Goal: Information Seeking & Learning: Learn about a topic

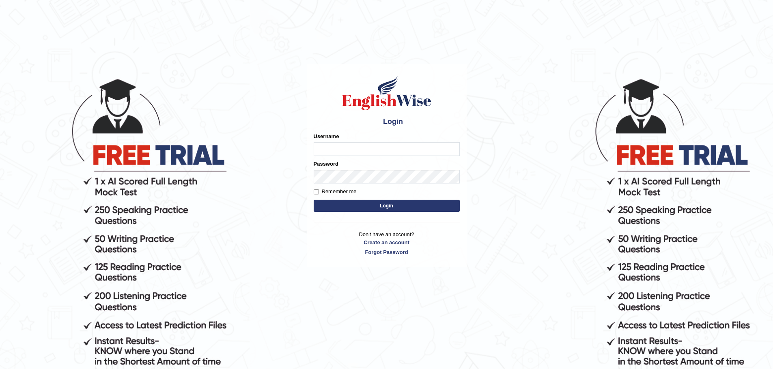
type input "JovicRecomendable"
click at [370, 202] on button "Login" at bounding box center [386, 206] width 146 height 12
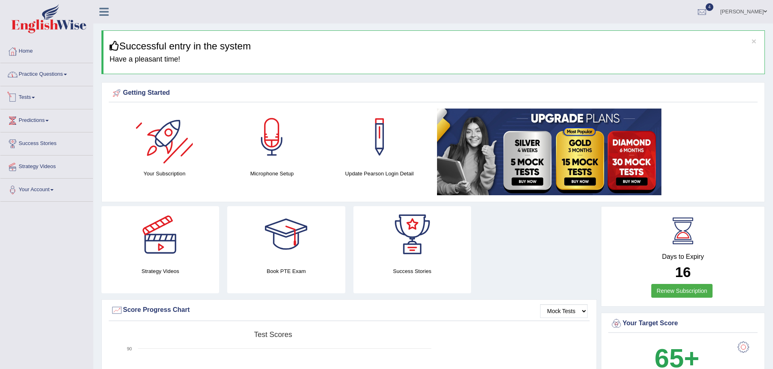
click at [55, 74] on link "Practice Questions" at bounding box center [46, 73] width 92 height 20
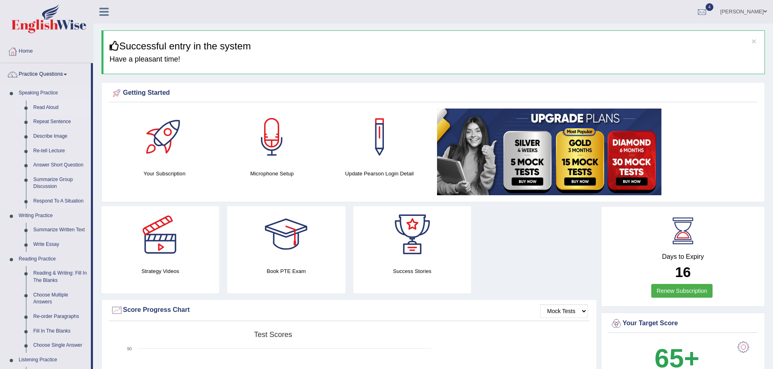
click at [50, 106] on link "Read Aloud" at bounding box center [60, 108] width 61 height 15
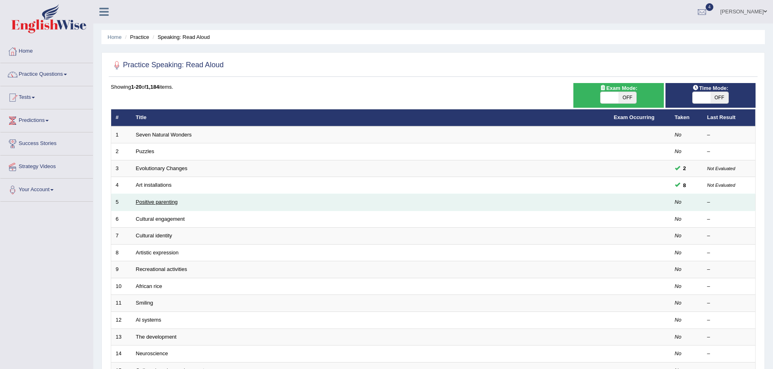
click at [157, 201] on link "Positive parenting" at bounding box center [157, 202] width 42 height 6
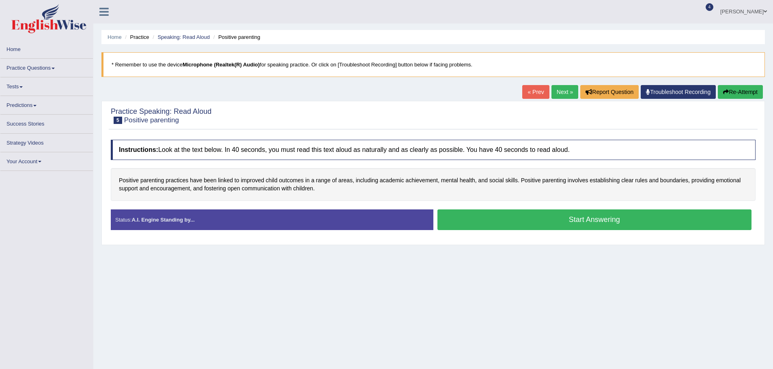
click at [553, 222] on button "Start Answering" at bounding box center [594, 220] width 314 height 21
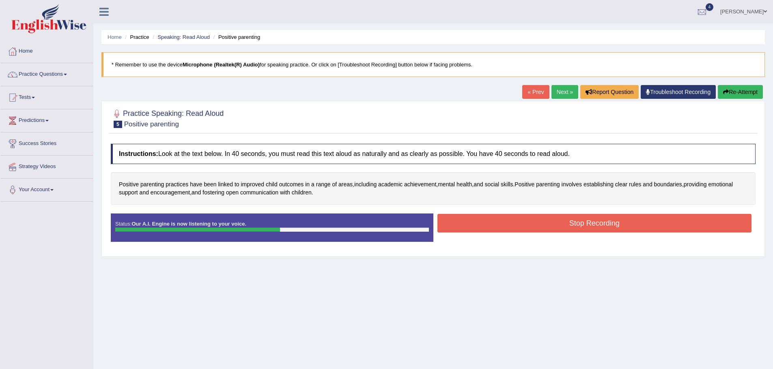
click at [539, 222] on button "Stop Recording" at bounding box center [594, 223] width 314 height 19
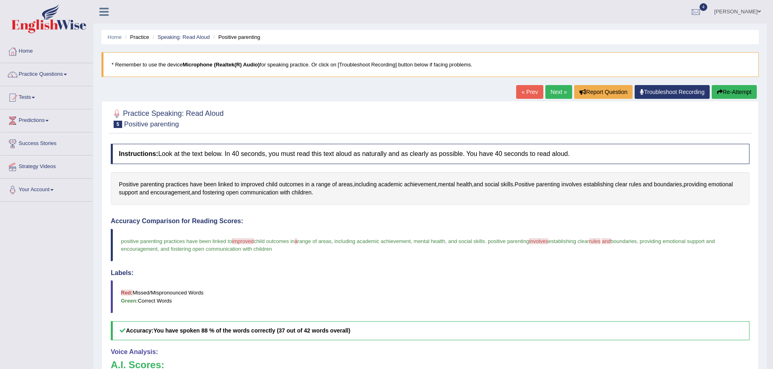
click at [727, 89] on button "Re-Attempt" at bounding box center [733, 92] width 45 height 14
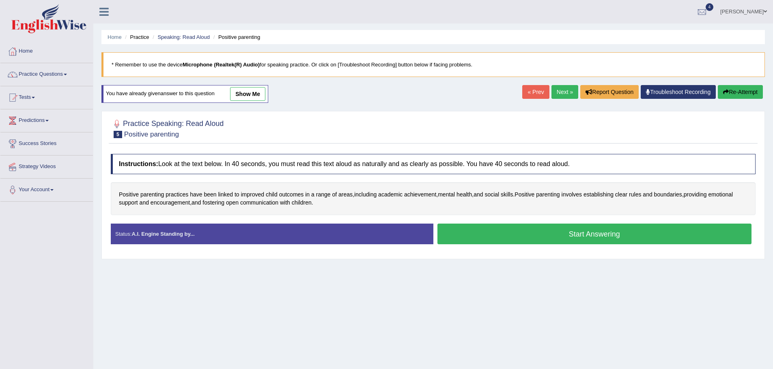
click at [535, 238] on button "Start Answering" at bounding box center [594, 234] width 314 height 21
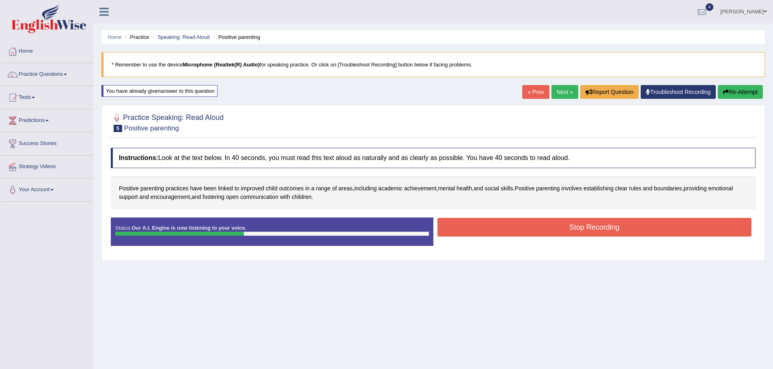
click at [546, 225] on button "Stop Recording" at bounding box center [594, 227] width 314 height 19
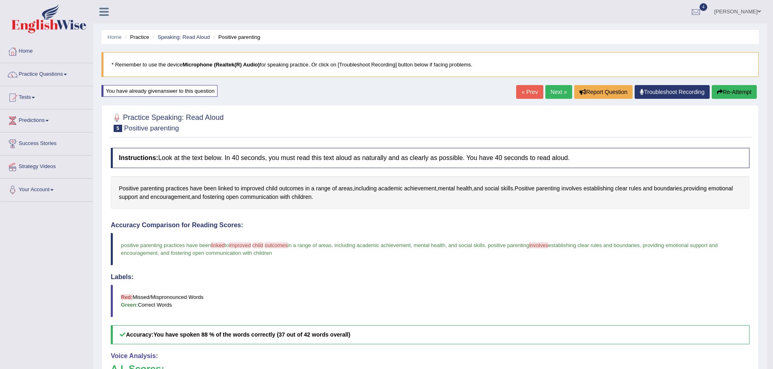
click at [552, 87] on link "Next »" at bounding box center [558, 92] width 27 height 14
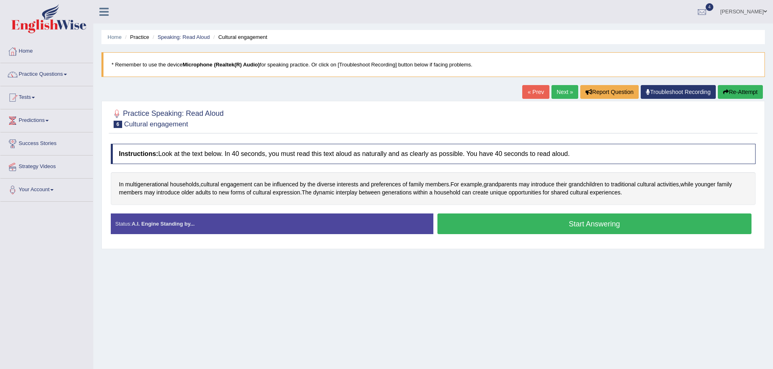
click at [490, 227] on button "Start Answering" at bounding box center [594, 224] width 314 height 21
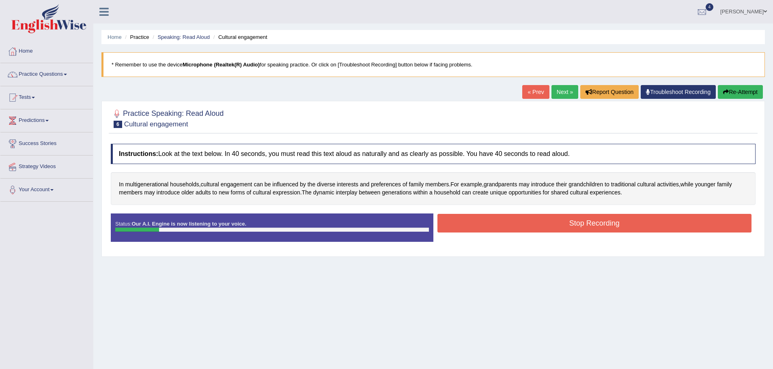
click at [741, 92] on button "Re-Attempt" at bounding box center [739, 92] width 45 height 14
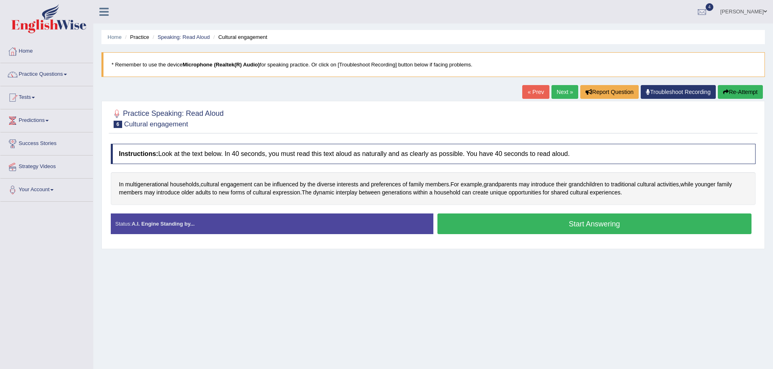
click at [586, 226] on button "Start Answering" at bounding box center [594, 224] width 314 height 21
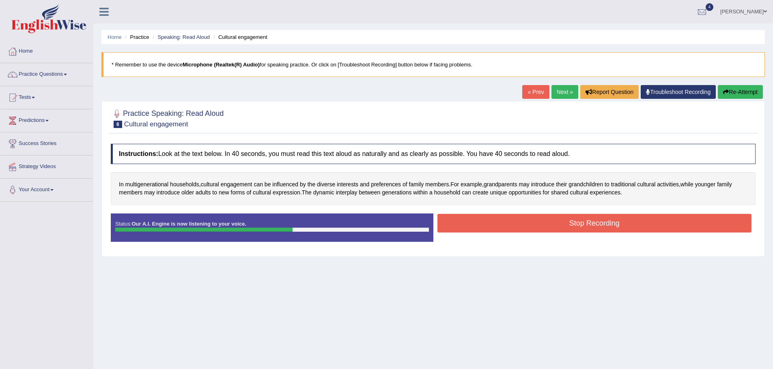
click at [582, 224] on button "Stop Recording" at bounding box center [594, 223] width 314 height 19
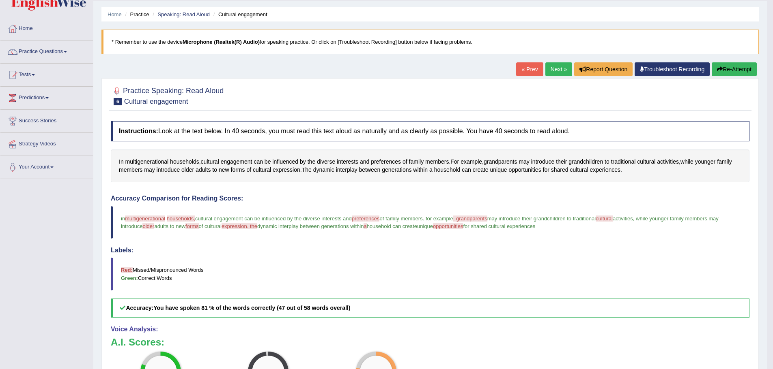
scroll to position [41, 0]
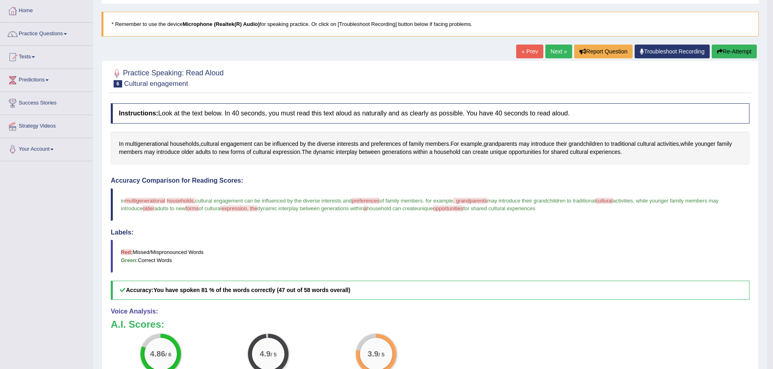
click at [558, 51] on link "Next »" at bounding box center [558, 52] width 27 height 14
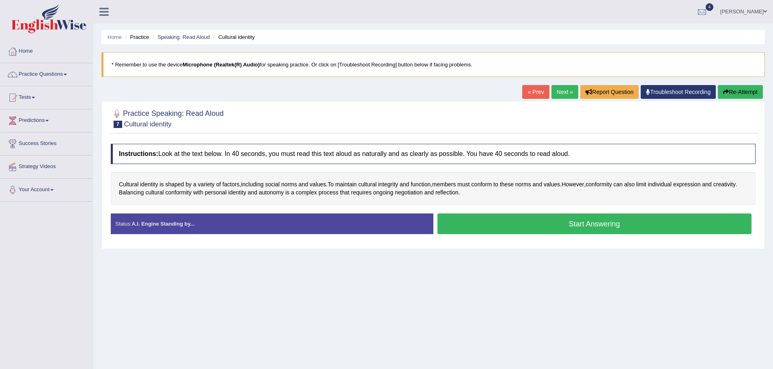
click at [554, 222] on button "Start Answering" at bounding box center [594, 224] width 314 height 21
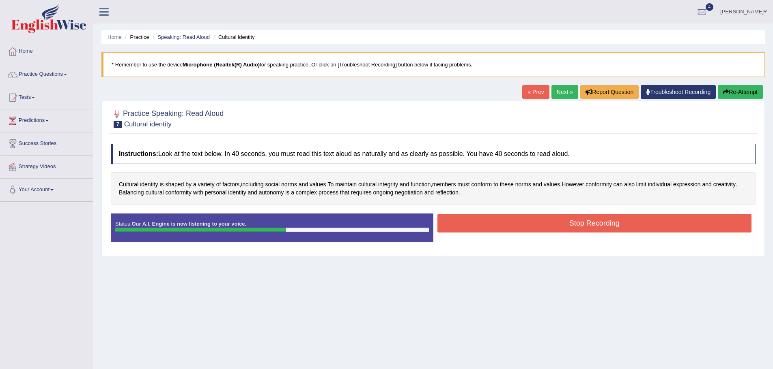
click at [553, 223] on button "Stop Recording" at bounding box center [594, 223] width 314 height 19
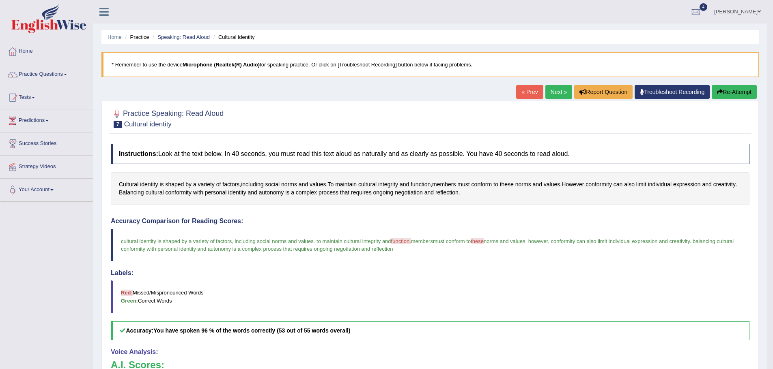
click at [552, 90] on link "Next »" at bounding box center [558, 92] width 27 height 14
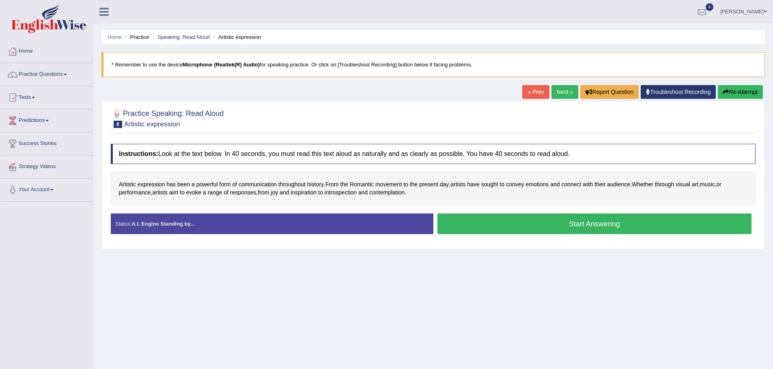
click at [526, 226] on button "Start Answering" at bounding box center [594, 224] width 314 height 21
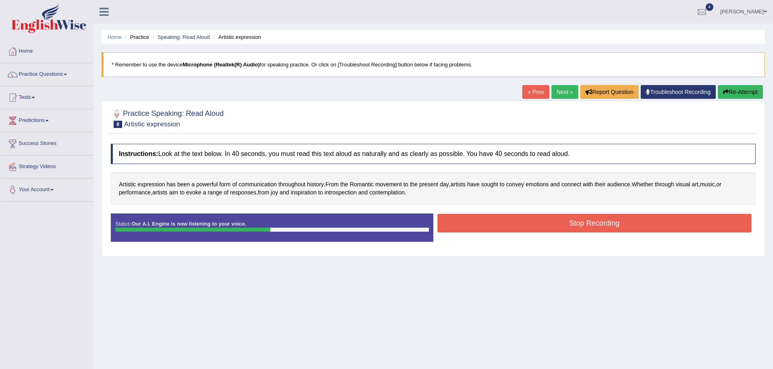
click at [550, 226] on button "Stop Recording" at bounding box center [594, 223] width 314 height 19
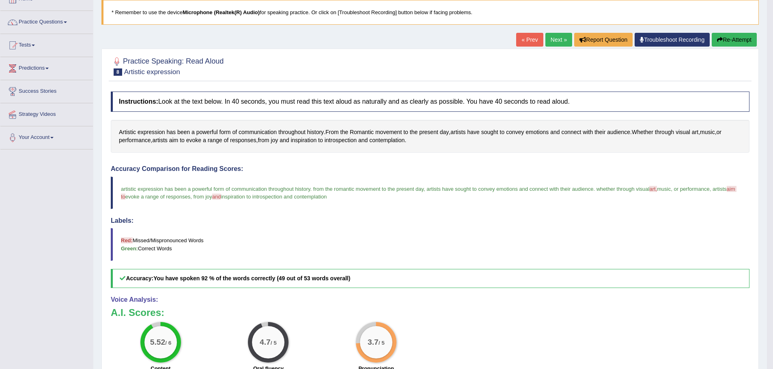
scroll to position [41, 0]
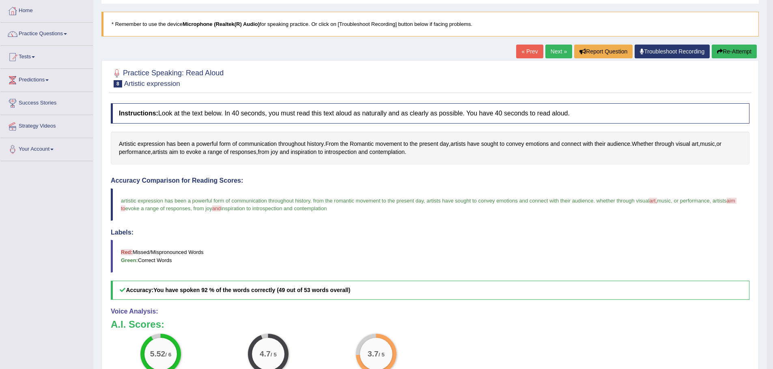
click at [549, 46] on link "Next »" at bounding box center [558, 52] width 27 height 14
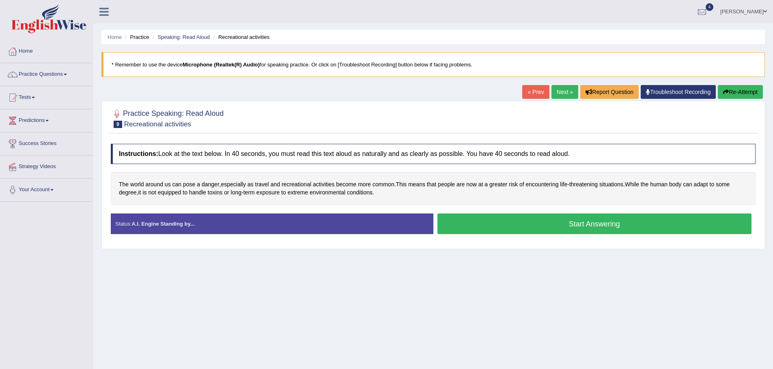
click at [526, 230] on button "Start Answering" at bounding box center [594, 224] width 314 height 21
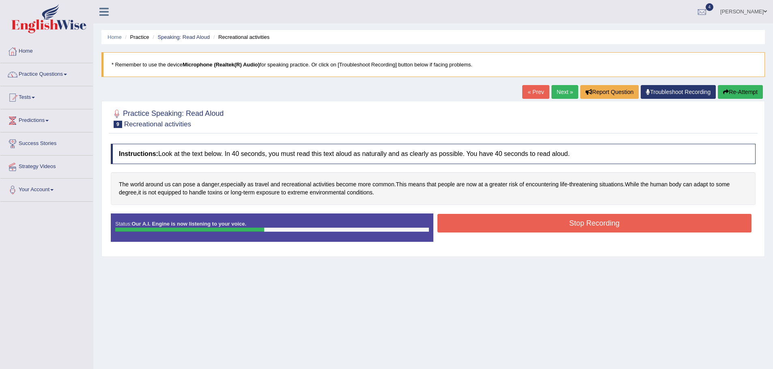
click at [507, 222] on button "Stop Recording" at bounding box center [594, 223] width 314 height 19
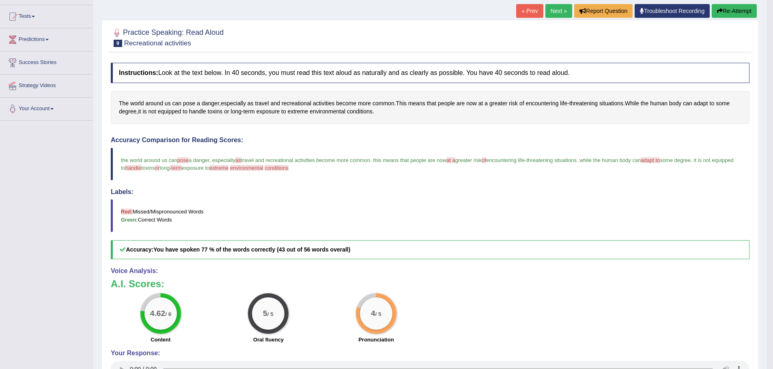
scroll to position [41, 0]
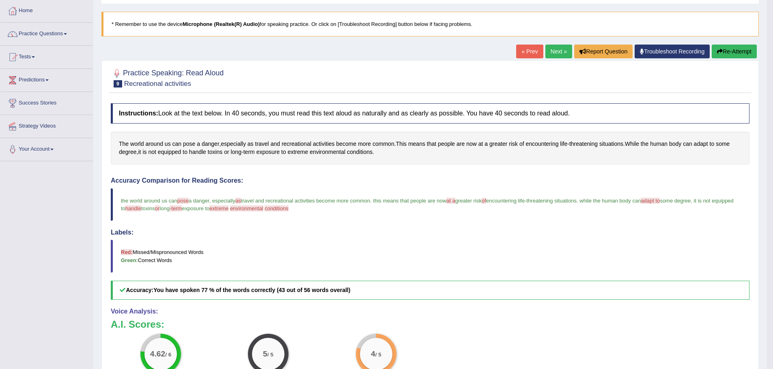
click at [549, 49] on link "Next »" at bounding box center [558, 52] width 27 height 14
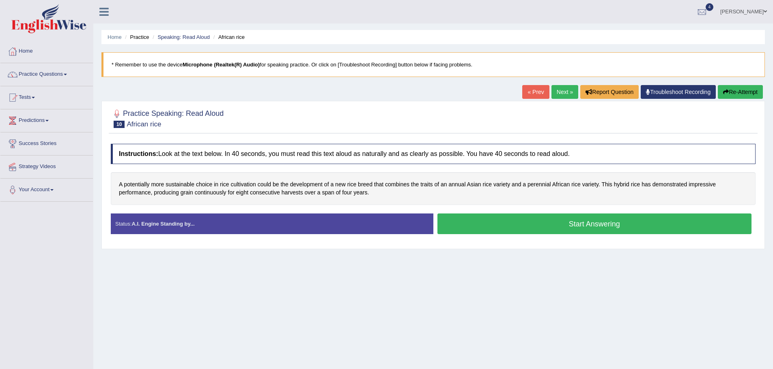
click at [487, 223] on button "Start Answering" at bounding box center [594, 224] width 314 height 21
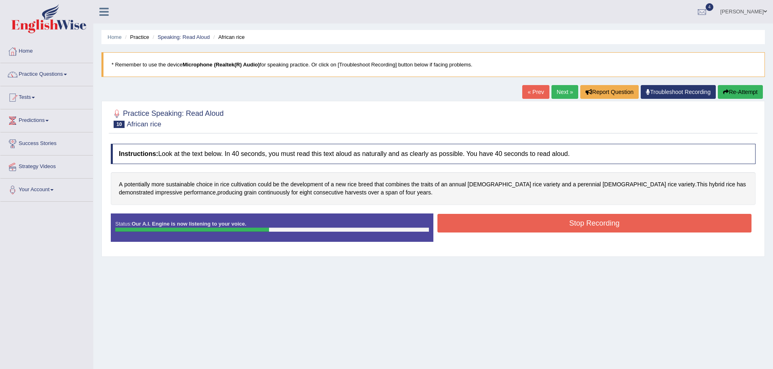
click at [552, 224] on button "Stop Recording" at bounding box center [594, 223] width 314 height 19
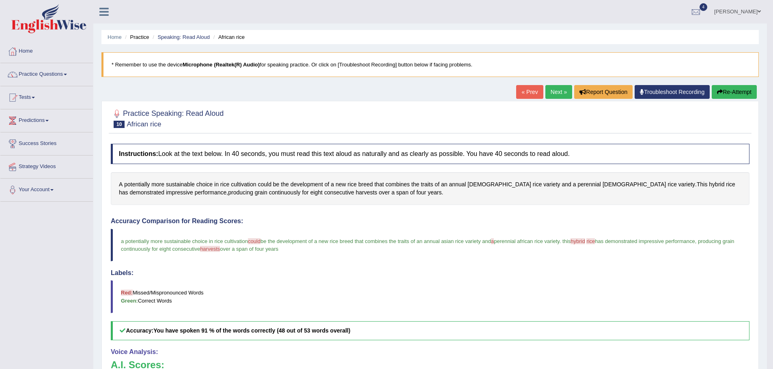
click at [552, 88] on link "Next »" at bounding box center [558, 92] width 27 height 14
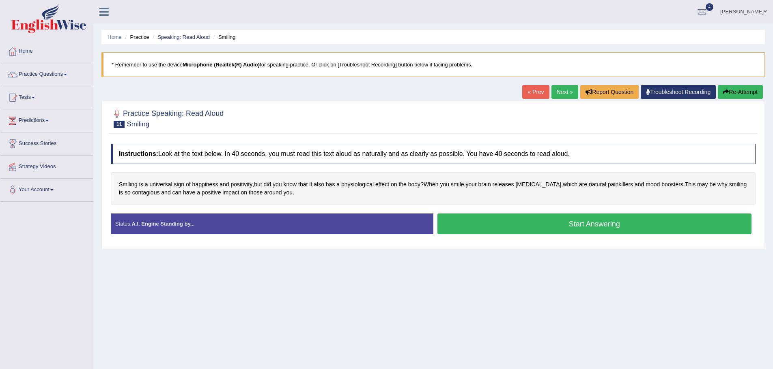
click at [504, 229] on button "Start Answering" at bounding box center [594, 224] width 314 height 21
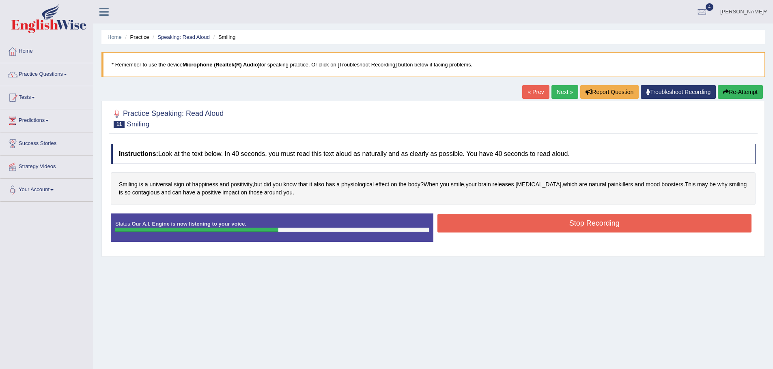
click at [538, 222] on button "Stop Recording" at bounding box center [594, 223] width 314 height 19
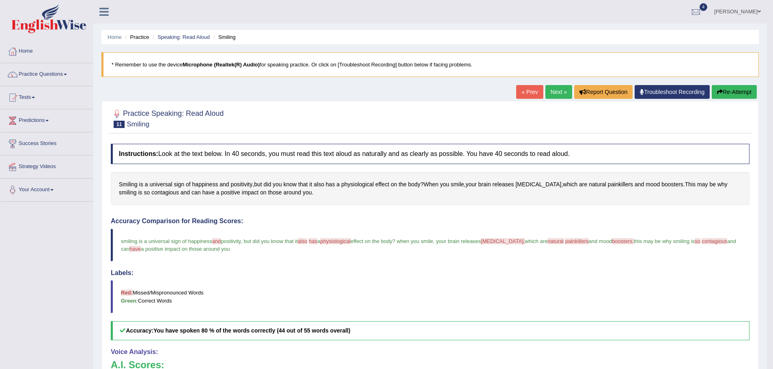
click at [556, 93] on link "Next »" at bounding box center [558, 92] width 27 height 14
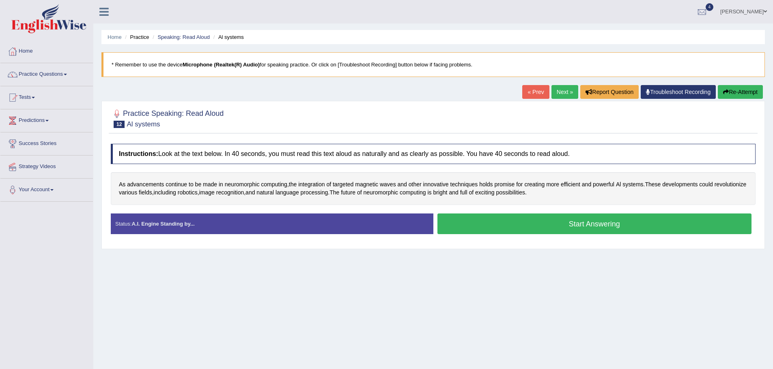
click at [530, 226] on button "Start Answering" at bounding box center [594, 224] width 314 height 21
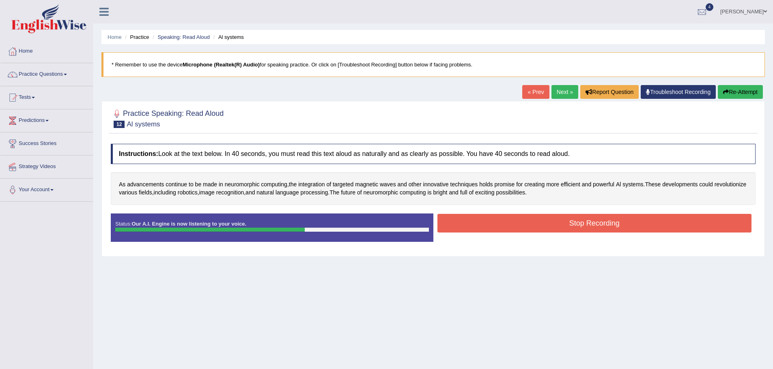
click at [565, 221] on button "Stop Recording" at bounding box center [594, 223] width 314 height 19
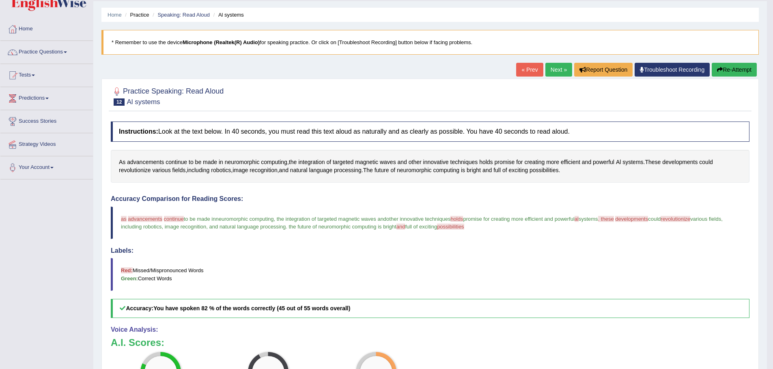
scroll to position [41, 0]
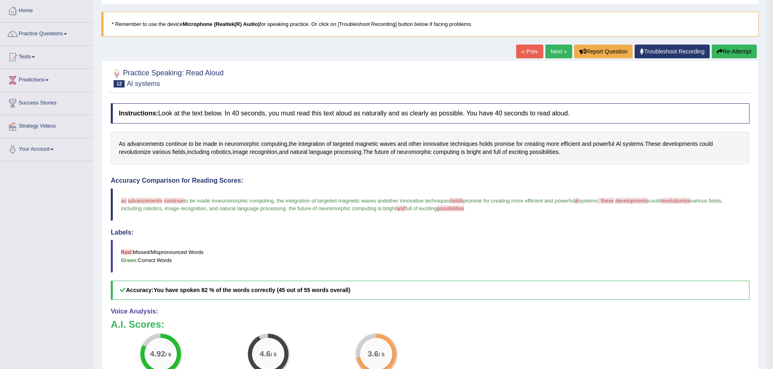
click at [546, 48] on link "Next »" at bounding box center [558, 52] width 27 height 14
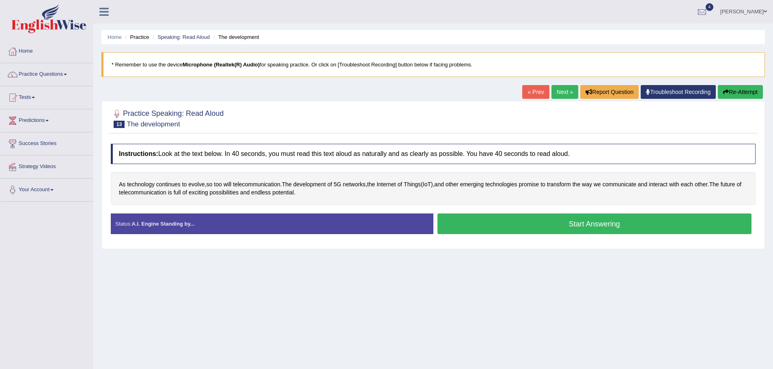
click at [488, 227] on button "Start Answering" at bounding box center [594, 224] width 314 height 21
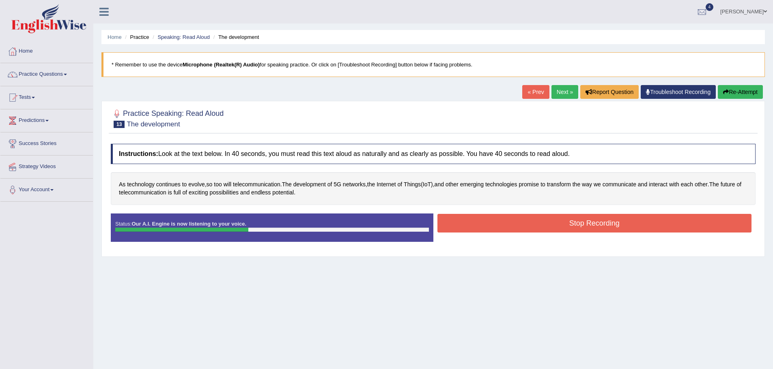
click at [535, 223] on button "Stop Recording" at bounding box center [594, 223] width 314 height 19
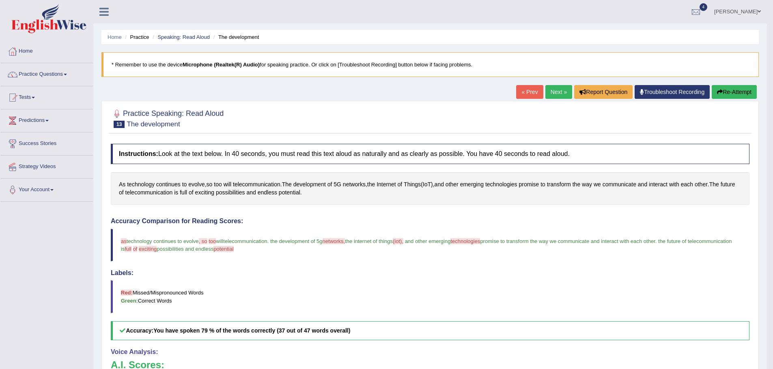
click at [553, 89] on link "Next »" at bounding box center [558, 92] width 27 height 14
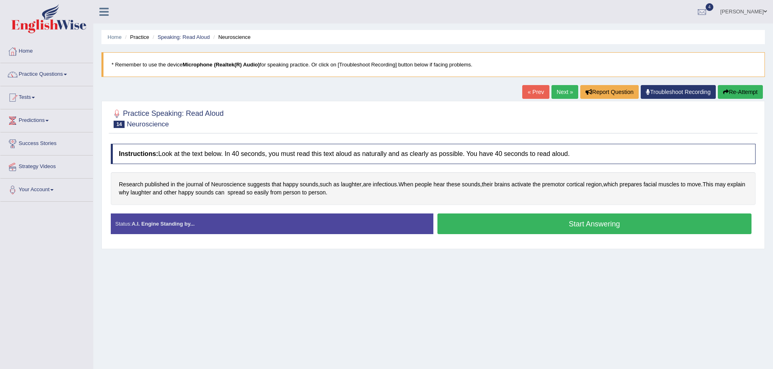
click at [593, 226] on button "Start Answering" at bounding box center [594, 224] width 314 height 21
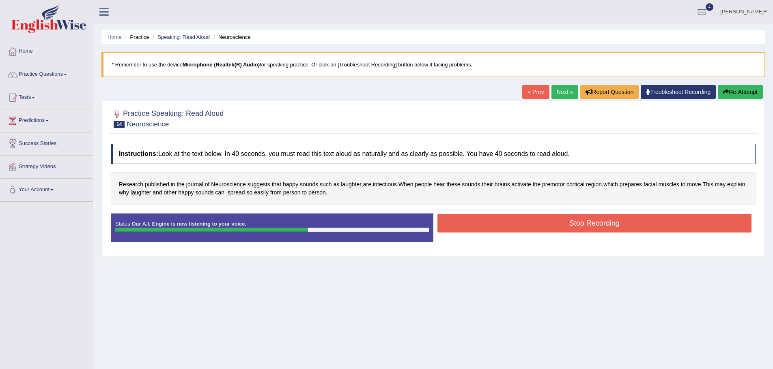
click at [588, 221] on button "Stop Recording" at bounding box center [594, 223] width 314 height 19
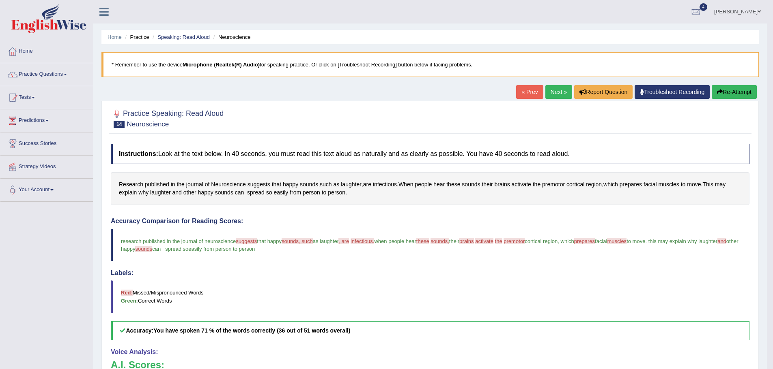
click at [727, 88] on button "Re-Attempt" at bounding box center [733, 92] width 45 height 14
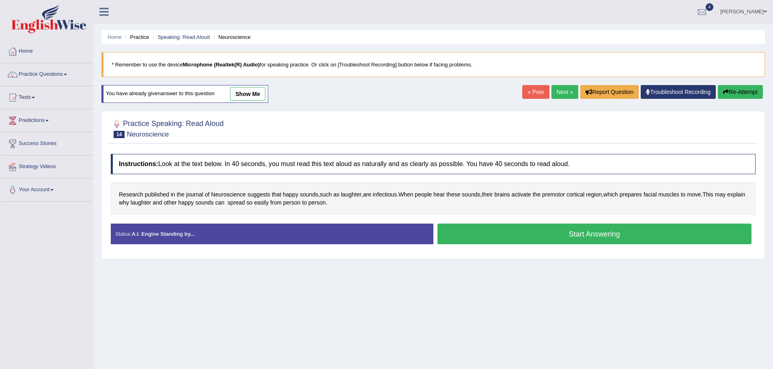
click at [565, 236] on button "Start Answering" at bounding box center [594, 234] width 314 height 21
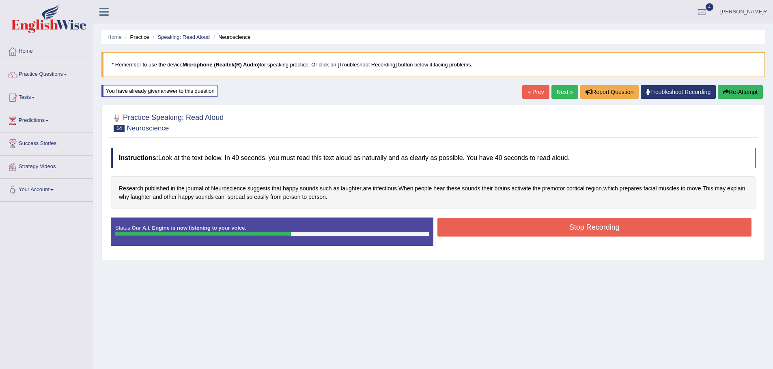
click at [586, 227] on button "Stop Recording" at bounding box center [594, 227] width 314 height 19
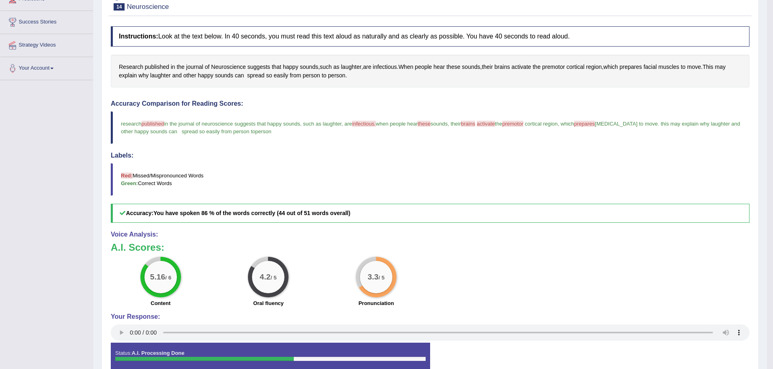
scroll to position [81, 0]
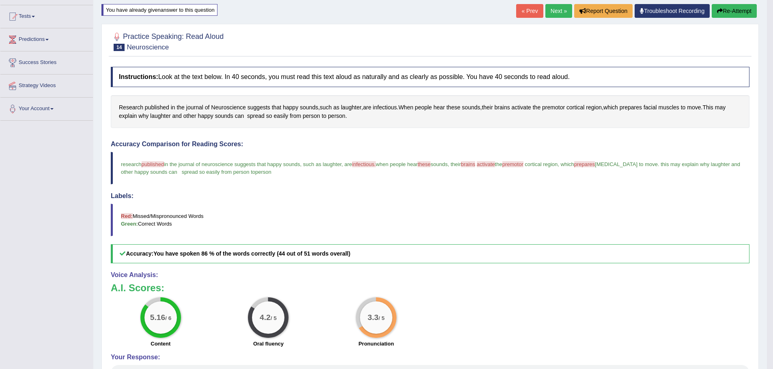
click at [528, 204] on blockquote "Red: Missed/Mispronounced Words Green: Correct Words" at bounding box center [430, 220] width 638 height 32
click at [554, 10] on link "Next »" at bounding box center [558, 11] width 27 height 14
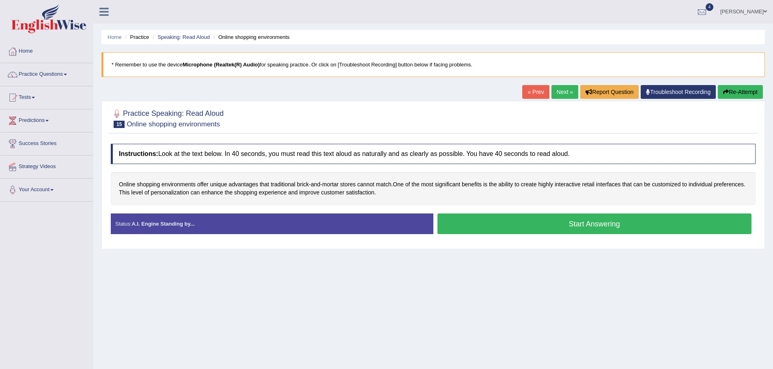
click at [601, 225] on button "Start Answering" at bounding box center [594, 224] width 314 height 21
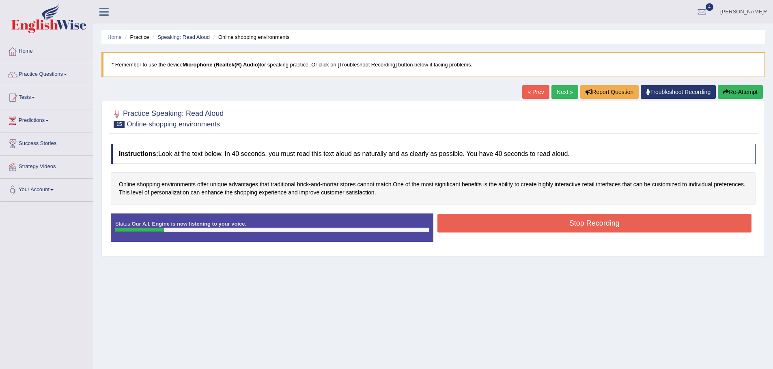
click at [731, 91] on button "Re-Attempt" at bounding box center [739, 92] width 45 height 14
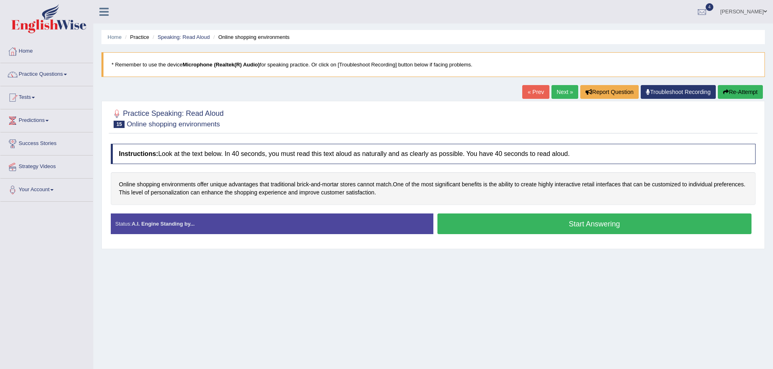
click at [554, 223] on button "Start Answering" at bounding box center [594, 224] width 314 height 21
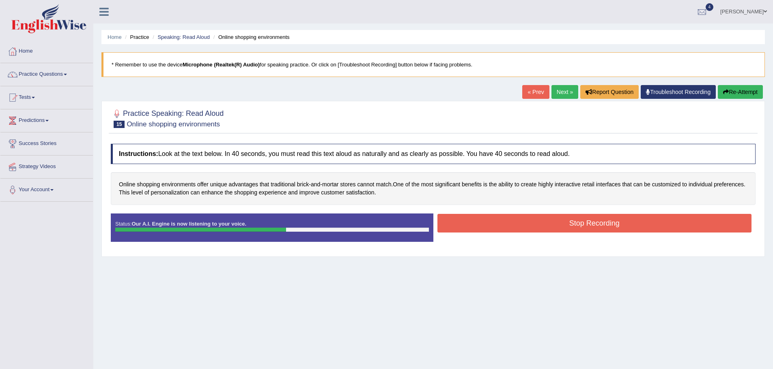
click at [569, 223] on button "Stop Recording" at bounding box center [594, 223] width 314 height 19
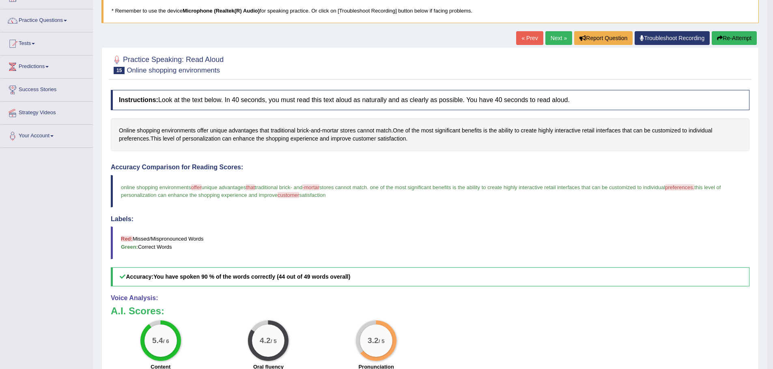
scroll to position [39, 0]
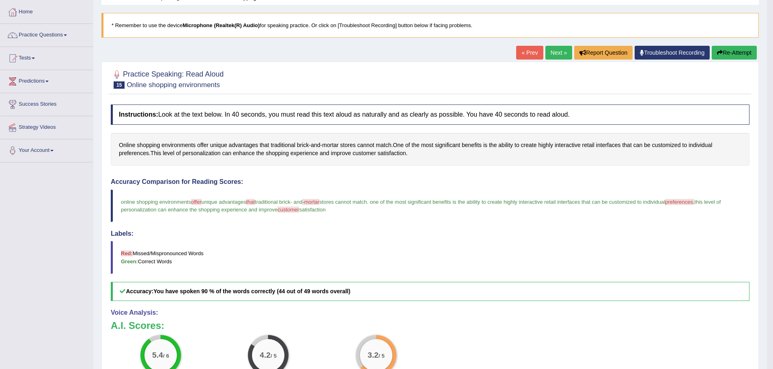
click at [556, 54] on link "Next »" at bounding box center [558, 53] width 27 height 14
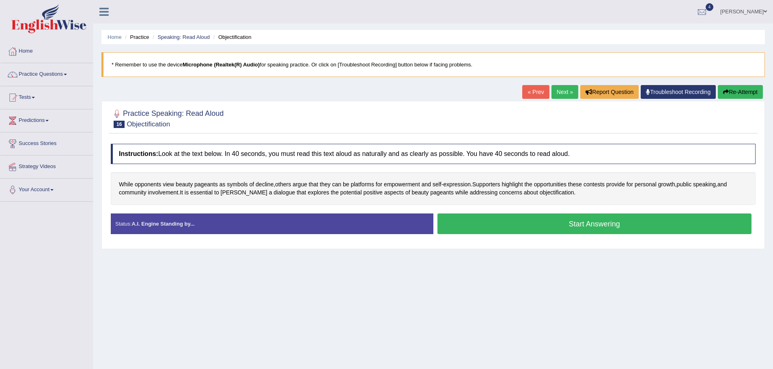
click at [531, 228] on button "Start Answering" at bounding box center [594, 224] width 314 height 21
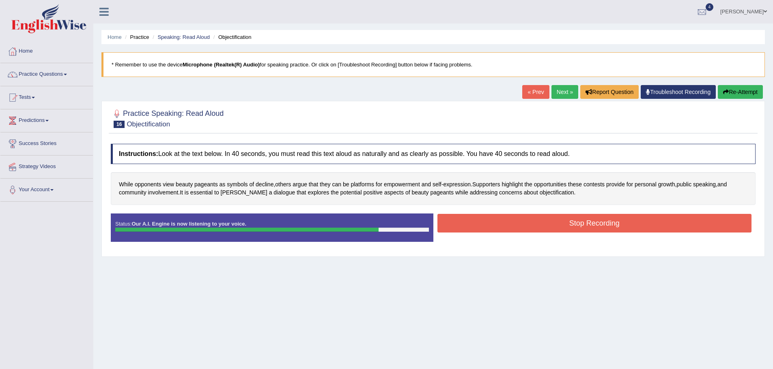
click at [554, 225] on button "Stop Recording" at bounding box center [594, 223] width 314 height 19
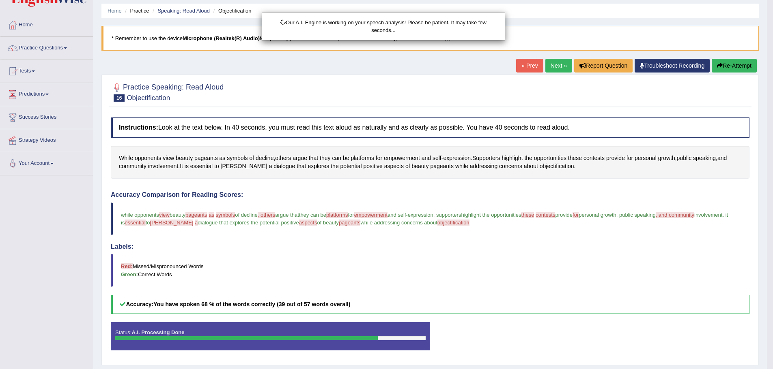
scroll to position [41, 0]
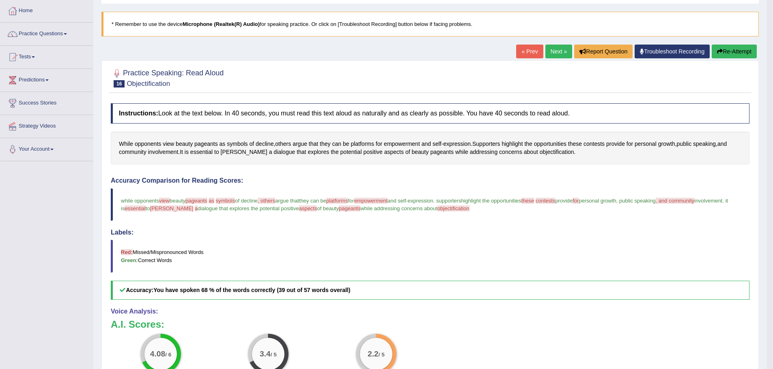
click at [726, 52] on button "Re-Attempt" at bounding box center [733, 52] width 45 height 14
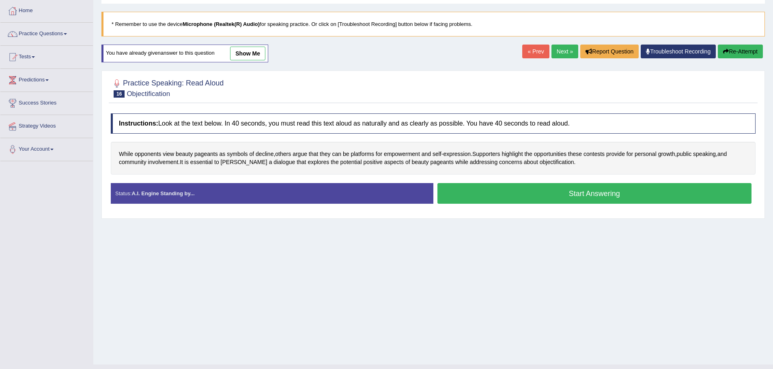
click at [549, 193] on button "Start Answering" at bounding box center [594, 193] width 314 height 21
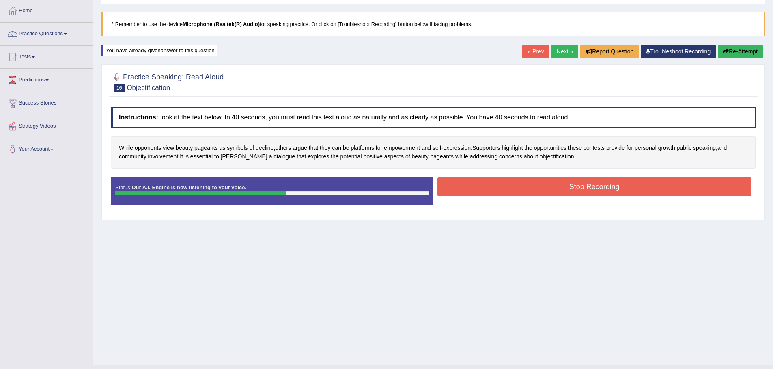
click at [558, 189] on button "Stop Recording" at bounding box center [594, 187] width 314 height 19
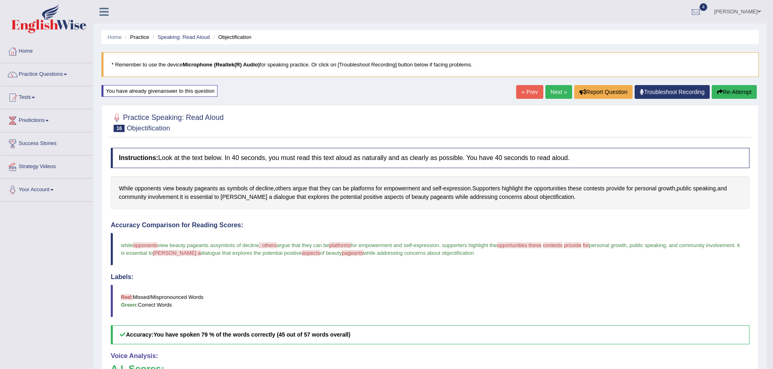
click at [550, 91] on link "Next »" at bounding box center [558, 92] width 27 height 14
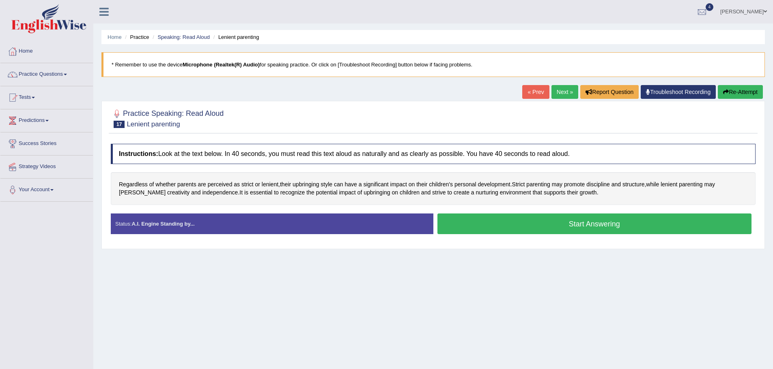
click at [492, 231] on button "Start Answering" at bounding box center [594, 224] width 314 height 21
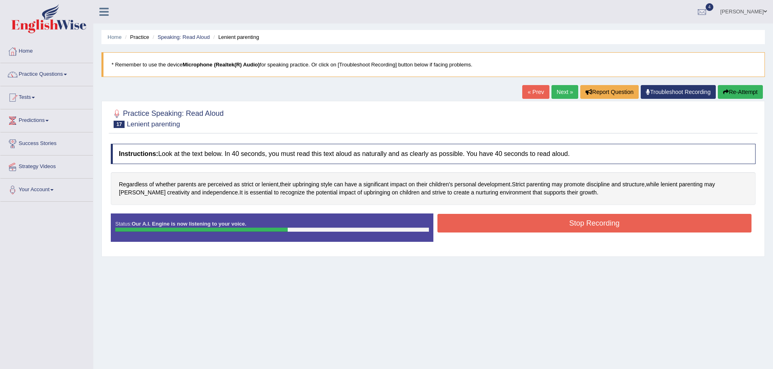
click at [561, 223] on button "Stop Recording" at bounding box center [594, 223] width 314 height 19
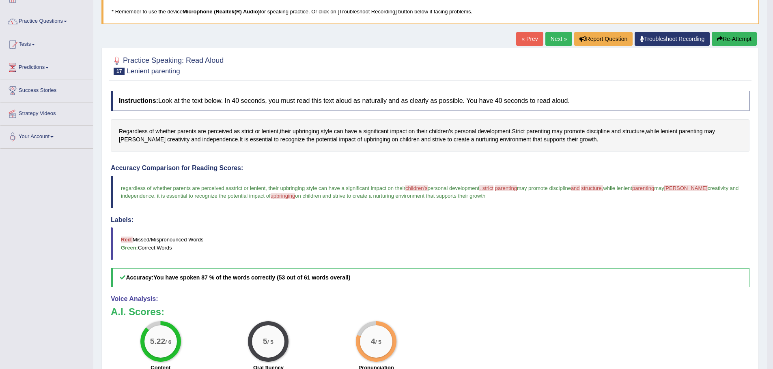
scroll to position [39, 0]
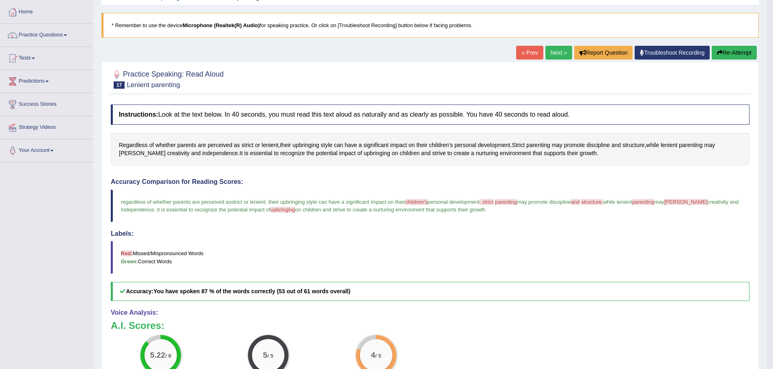
click at [557, 54] on link "Next »" at bounding box center [558, 53] width 27 height 14
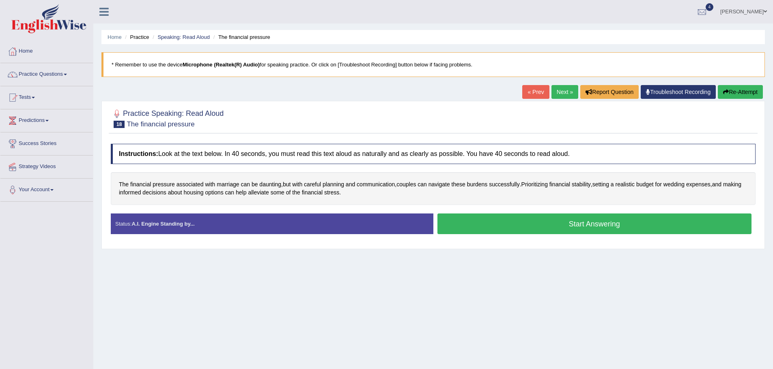
drag, startPoint x: 558, startPoint y: 229, endPoint x: 222, endPoint y: 230, distance: 336.2
click at [267, 246] on div "Practice Speaking: Read Aloud 18 The financial pressure Instructions: Look at t…" at bounding box center [432, 175] width 663 height 148
click at [60, 75] on link "Practice Questions" at bounding box center [46, 73] width 92 height 20
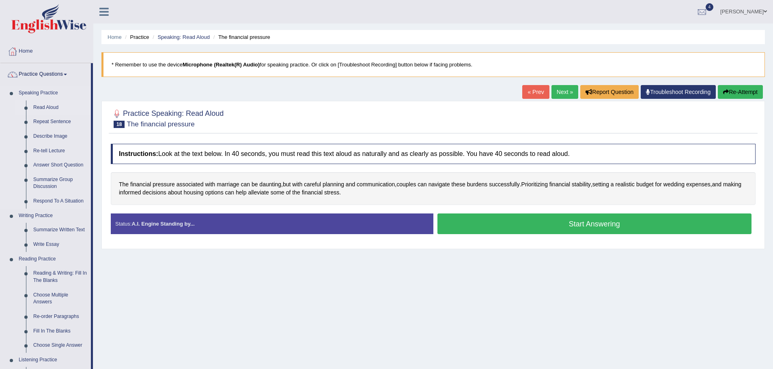
click at [49, 107] on link "Read Aloud" at bounding box center [60, 108] width 61 height 15
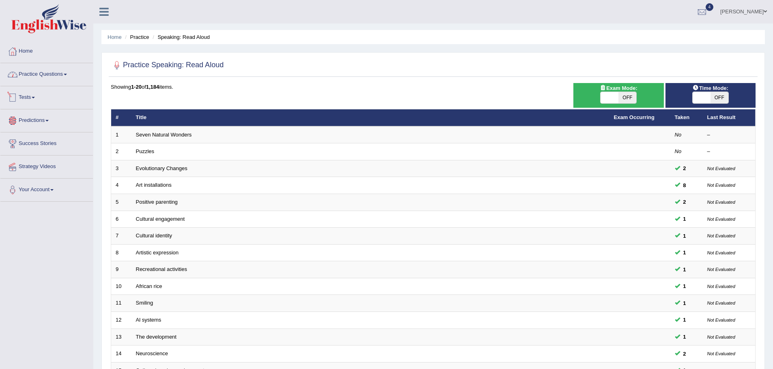
click at [58, 77] on link "Practice Questions" at bounding box center [46, 73] width 92 height 20
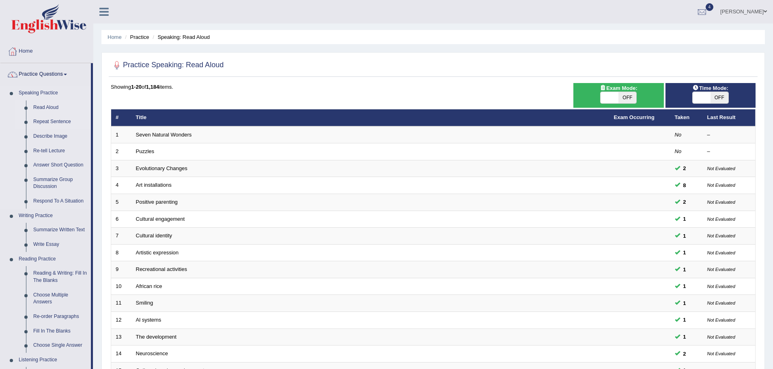
click at [53, 122] on link "Repeat Sentence" at bounding box center [60, 122] width 61 height 15
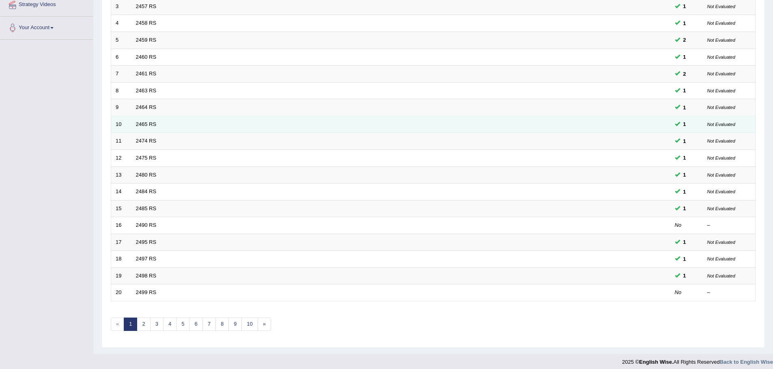
scroll to position [167, 0]
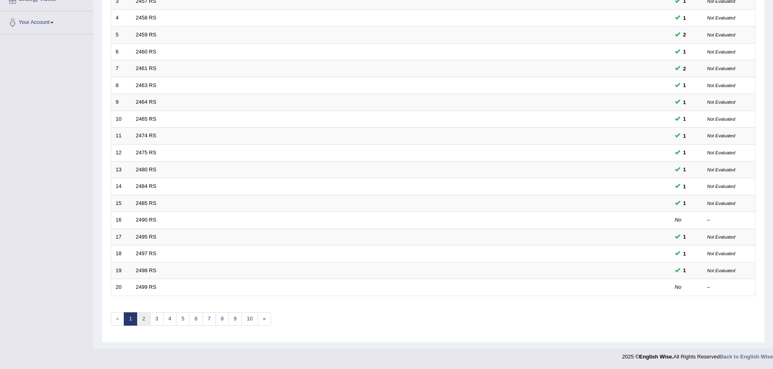
click at [144, 322] on link "2" at bounding box center [143, 319] width 13 height 13
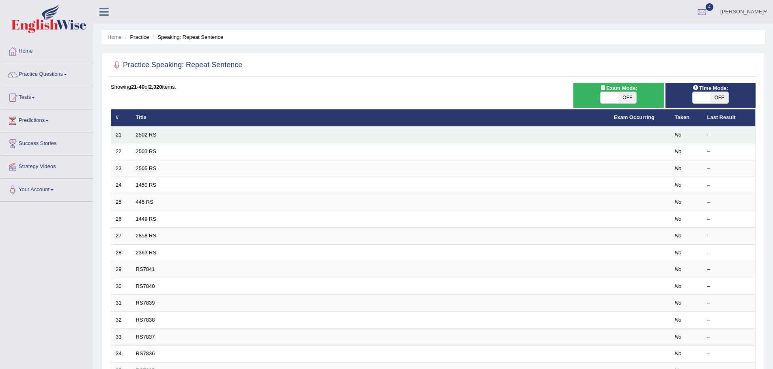
click at [140, 133] on link "2502 RS" at bounding box center [146, 135] width 21 height 6
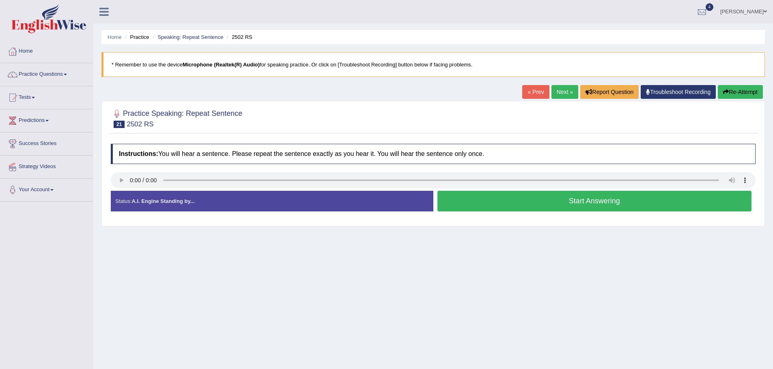
click at [540, 213] on div "Start Answering" at bounding box center [594, 202] width 322 height 23
click at [543, 205] on button "Start Answering" at bounding box center [594, 201] width 314 height 21
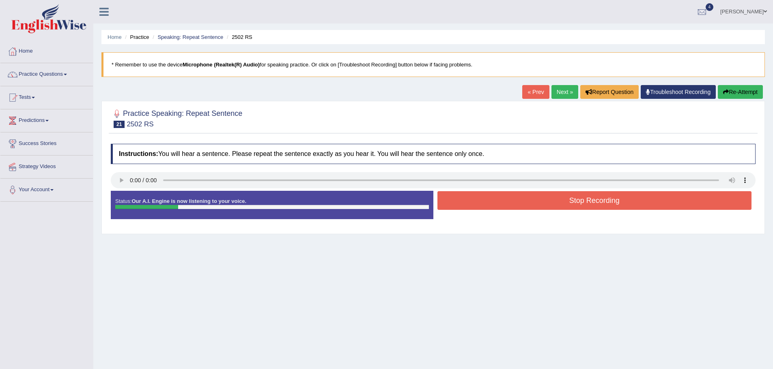
click at [541, 205] on button "Stop Recording" at bounding box center [594, 200] width 314 height 19
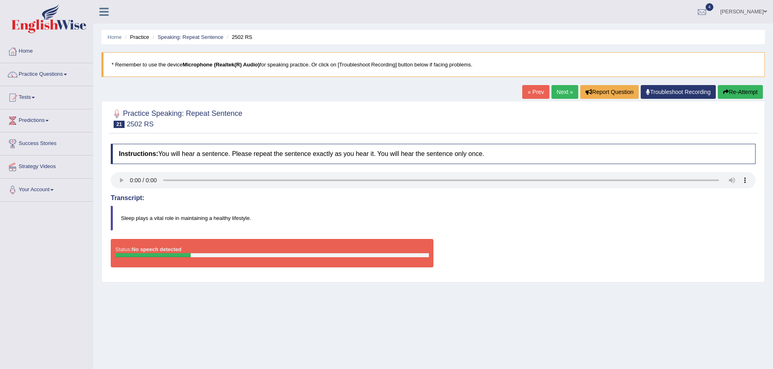
click at [729, 97] on button "Re-Attempt" at bounding box center [739, 92] width 45 height 14
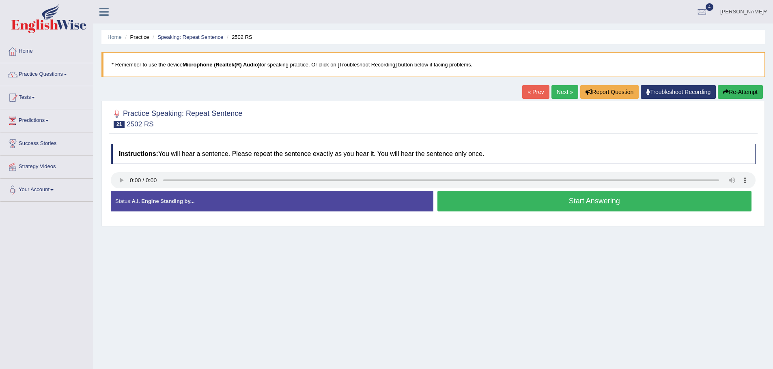
click at [530, 202] on button "Start Answering" at bounding box center [594, 201] width 314 height 21
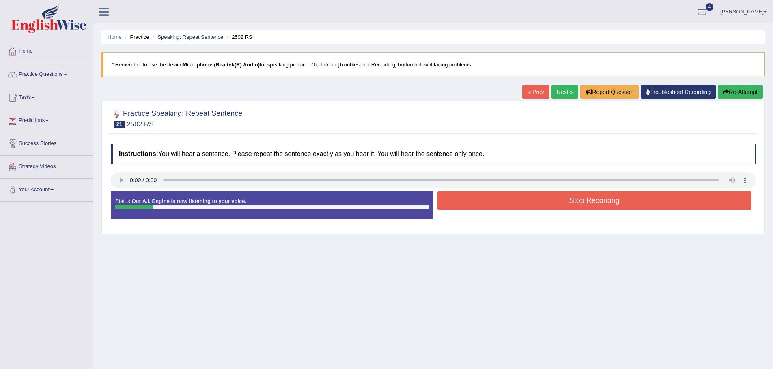
click at [527, 201] on button "Stop Recording" at bounding box center [594, 200] width 314 height 19
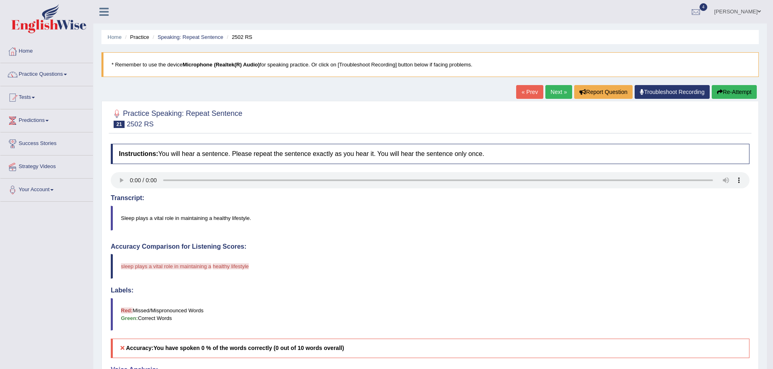
click at [736, 93] on button "Re-Attempt" at bounding box center [733, 92] width 45 height 14
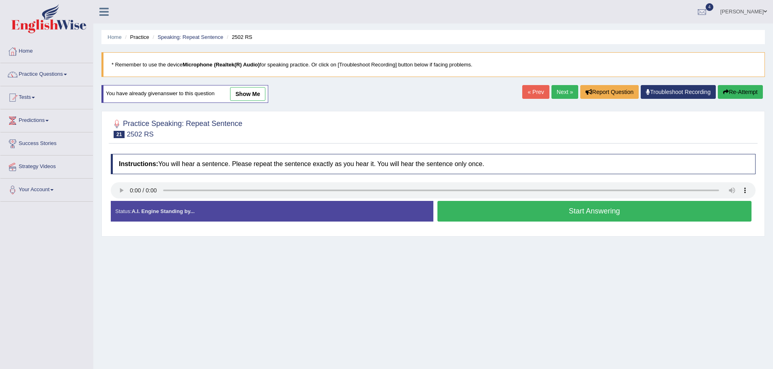
click at [553, 217] on button "Start Answering" at bounding box center [594, 211] width 314 height 21
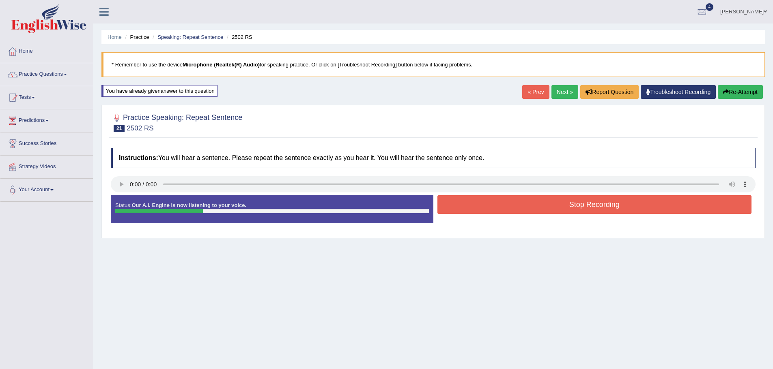
click at [557, 203] on button "Stop Recording" at bounding box center [594, 204] width 314 height 19
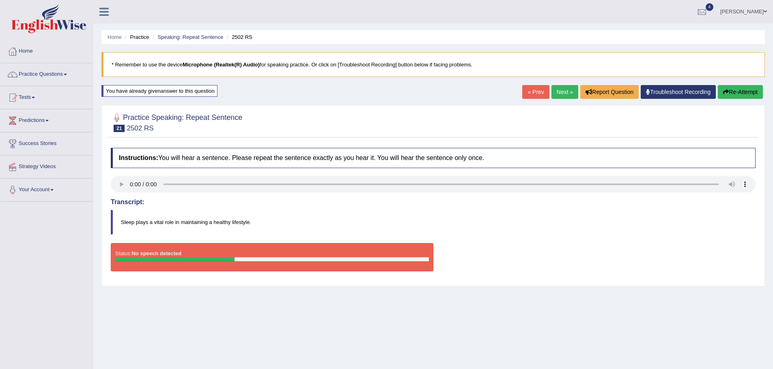
click at [558, 93] on link "Next »" at bounding box center [564, 92] width 27 height 14
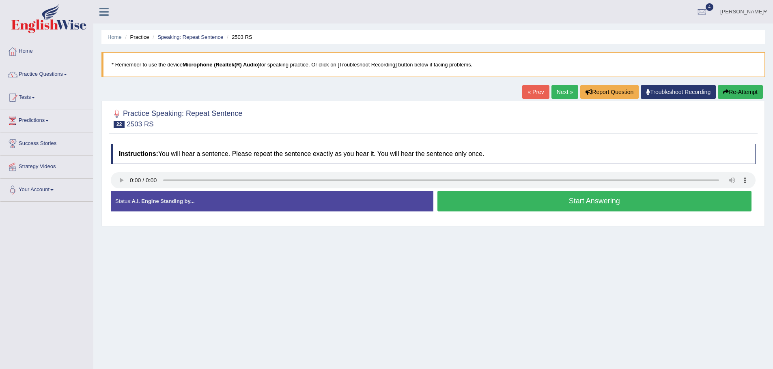
click at [505, 200] on button "Start Answering" at bounding box center [594, 201] width 314 height 21
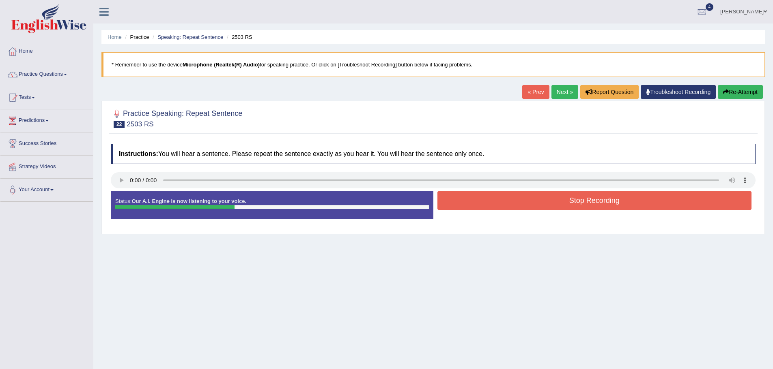
click at [579, 194] on button "Stop Recording" at bounding box center [594, 200] width 314 height 19
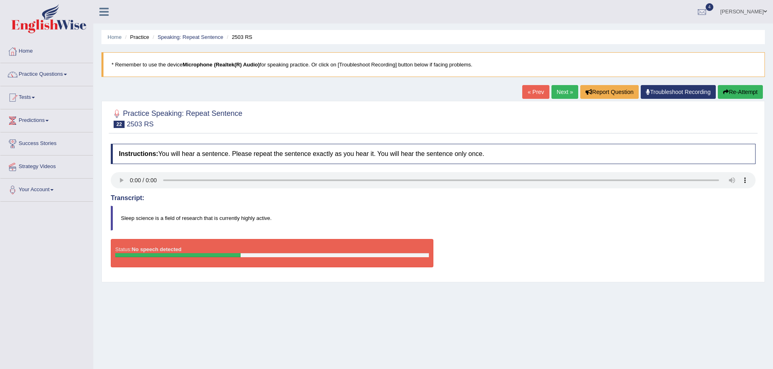
click at [556, 90] on link "Next »" at bounding box center [564, 92] width 27 height 14
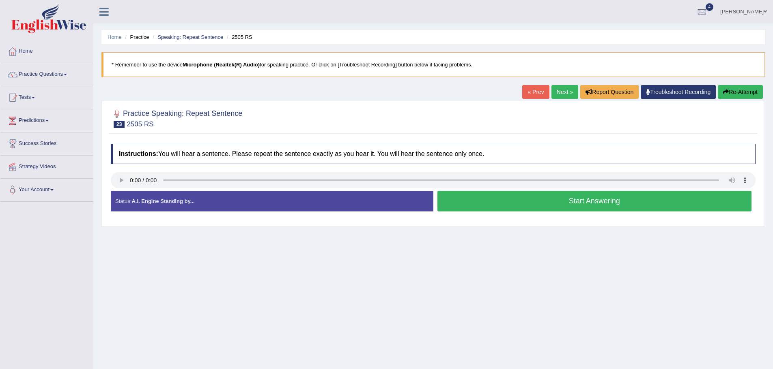
click at [540, 196] on button "Start Answering" at bounding box center [594, 201] width 314 height 21
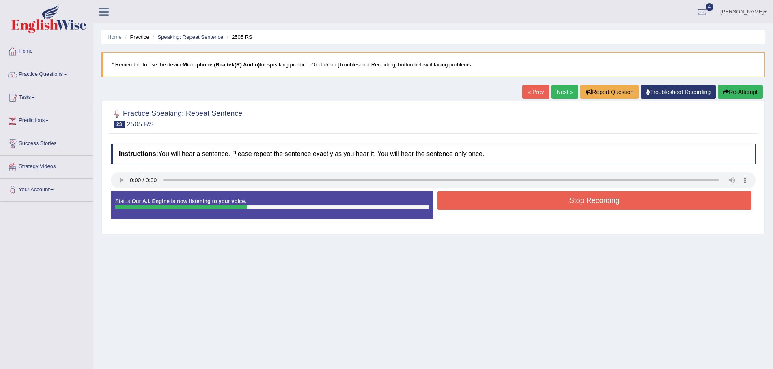
click at [532, 198] on button "Stop Recording" at bounding box center [594, 200] width 314 height 19
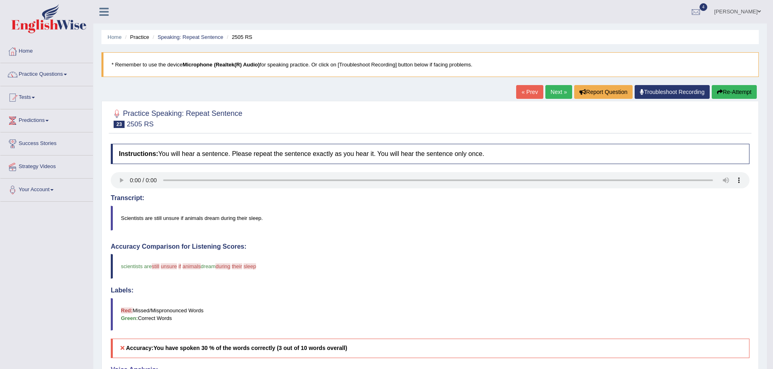
click at [552, 90] on link "Next »" at bounding box center [558, 92] width 27 height 14
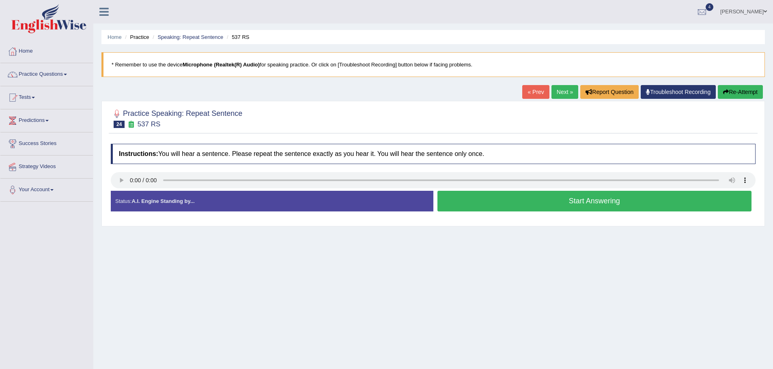
click at [474, 198] on button "Start Answering" at bounding box center [594, 201] width 314 height 21
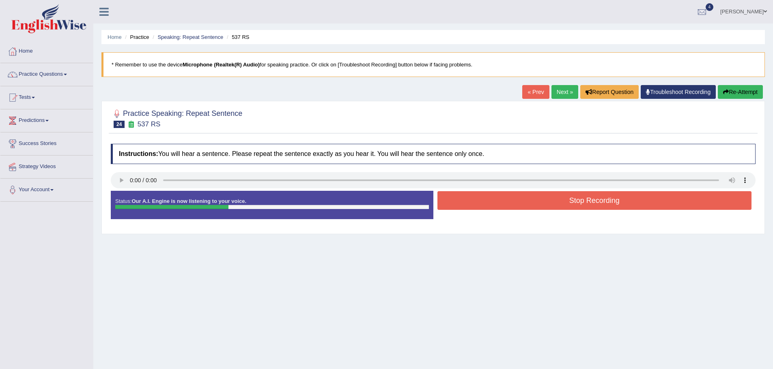
click at [474, 198] on button "Stop Recording" at bounding box center [594, 200] width 314 height 19
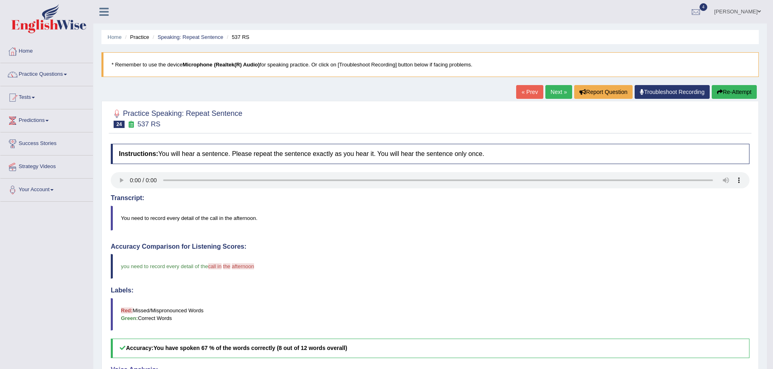
click at [551, 90] on link "Next »" at bounding box center [558, 92] width 27 height 14
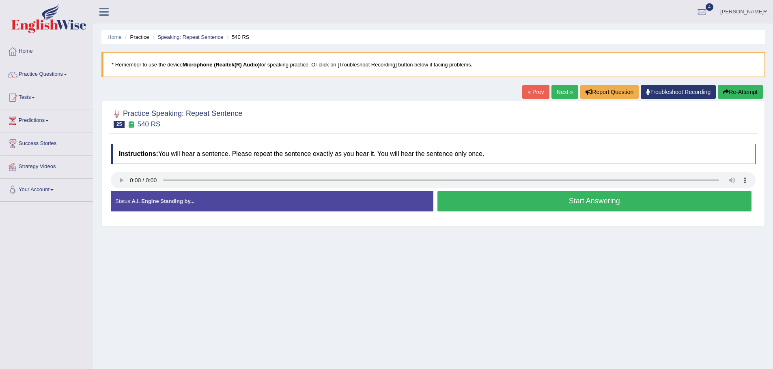
click at [559, 201] on button "Start Answering" at bounding box center [594, 201] width 314 height 21
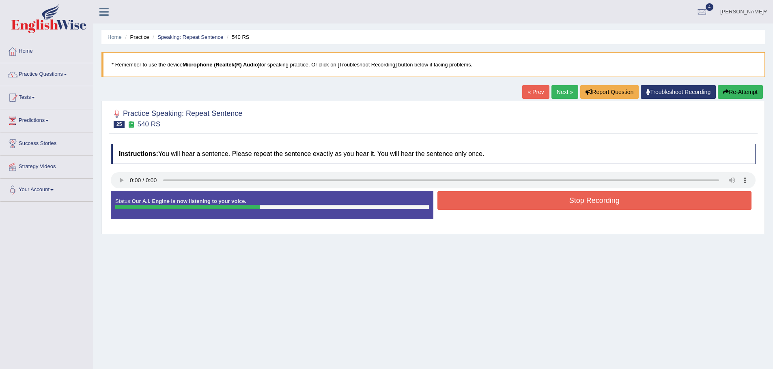
click at [521, 202] on button "Stop Recording" at bounding box center [594, 200] width 314 height 19
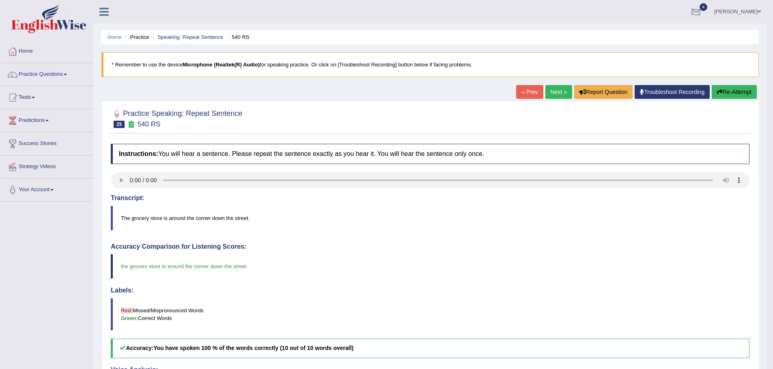
click at [702, 12] on div at bounding box center [695, 12] width 12 height 12
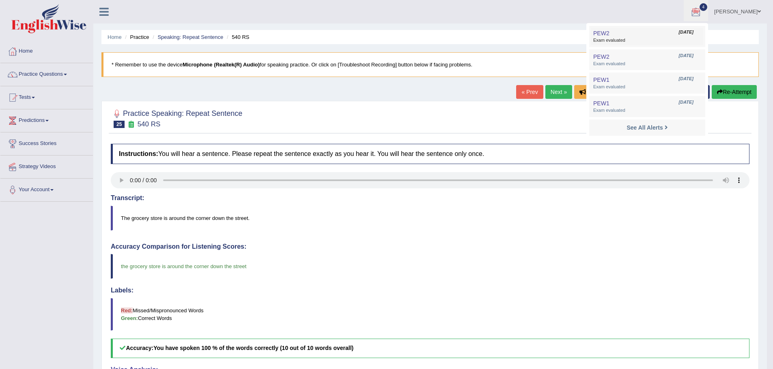
click at [648, 38] on span "Exam evaluated" at bounding box center [647, 40] width 108 height 6
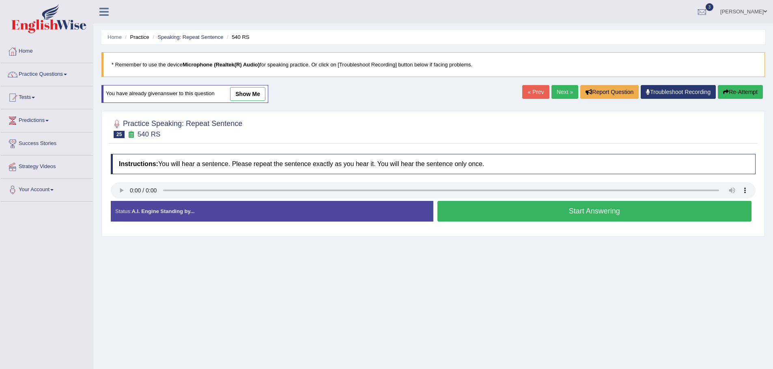
click at [460, 213] on button "Start Answering" at bounding box center [594, 211] width 314 height 21
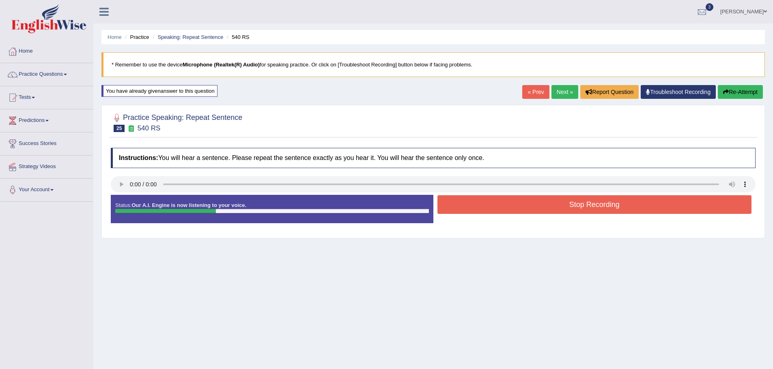
click at [486, 204] on button "Stop Recording" at bounding box center [594, 204] width 314 height 19
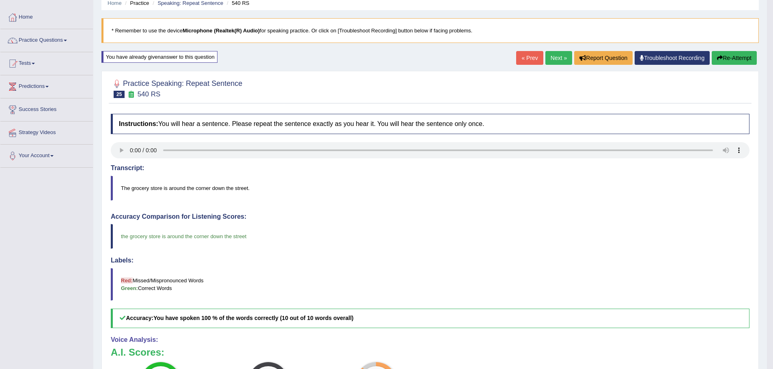
scroll to position [21, 0]
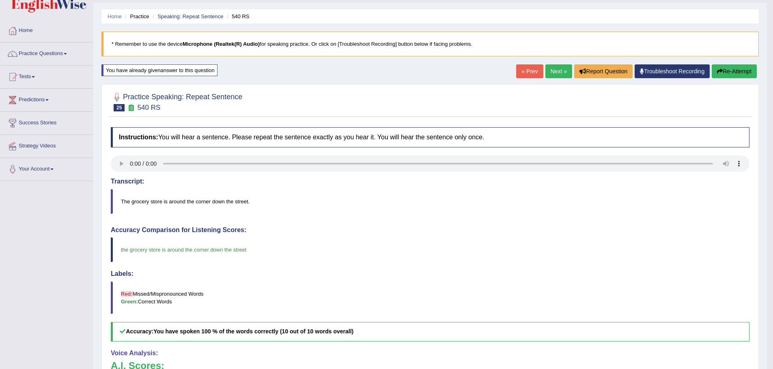
click at [550, 71] on link "Next »" at bounding box center [558, 71] width 27 height 14
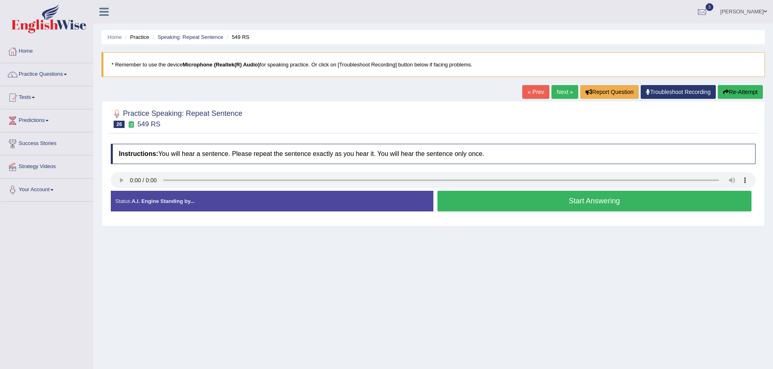
click at [581, 201] on button "Start Answering" at bounding box center [594, 201] width 314 height 21
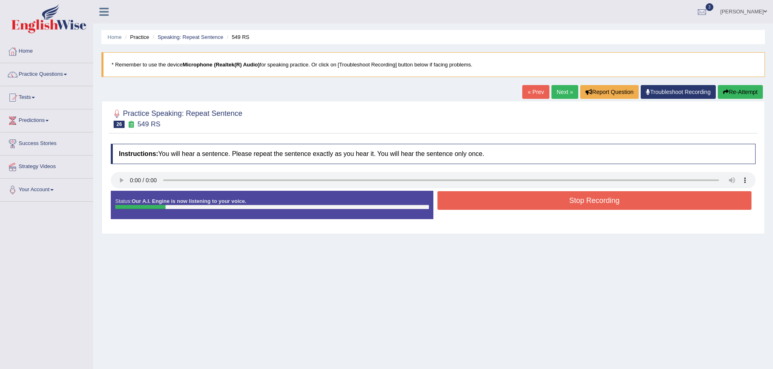
click at [581, 201] on button "Stop Recording" at bounding box center [594, 200] width 314 height 19
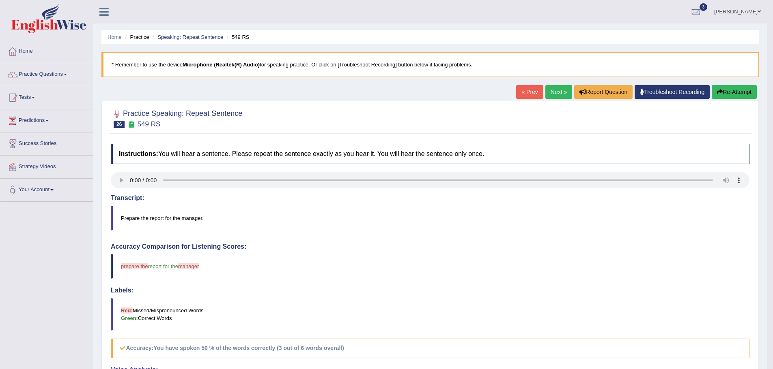
click at [555, 94] on link "Next »" at bounding box center [558, 92] width 27 height 14
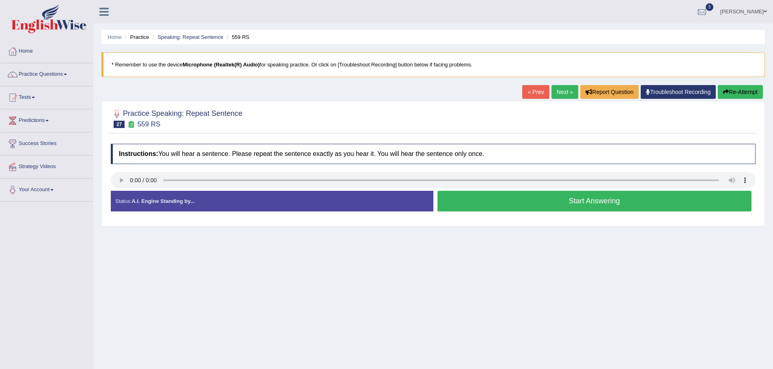
click at [531, 202] on button "Start Answering" at bounding box center [594, 201] width 314 height 21
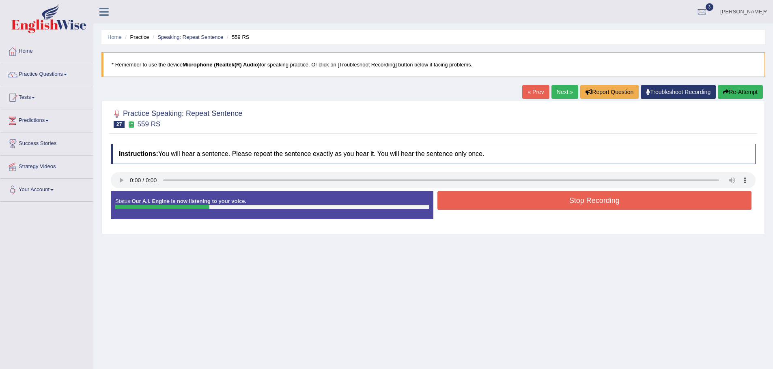
click at [532, 200] on button "Stop Recording" at bounding box center [594, 200] width 314 height 19
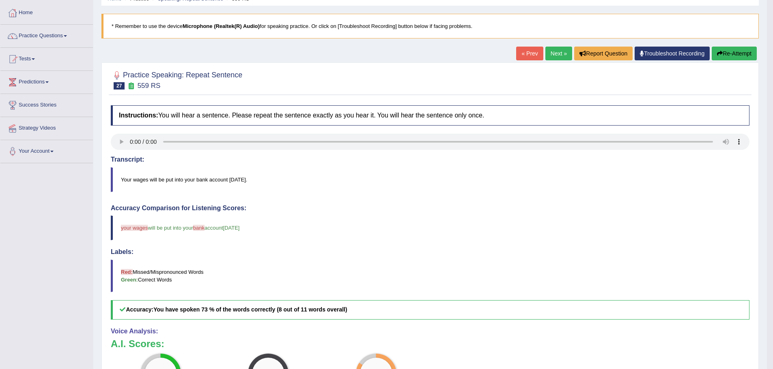
scroll to position [17, 0]
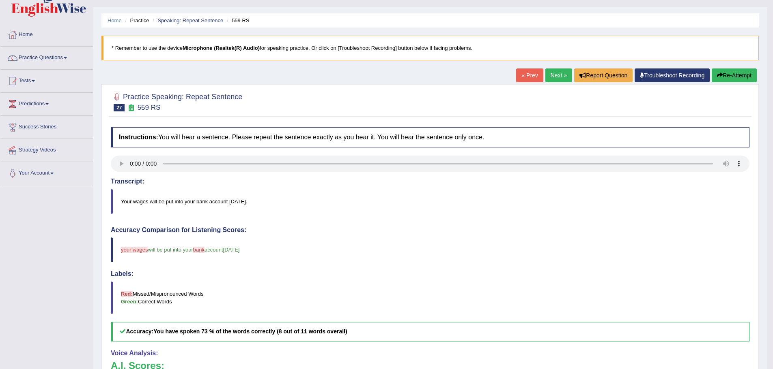
click at [561, 76] on link "Next »" at bounding box center [558, 76] width 27 height 14
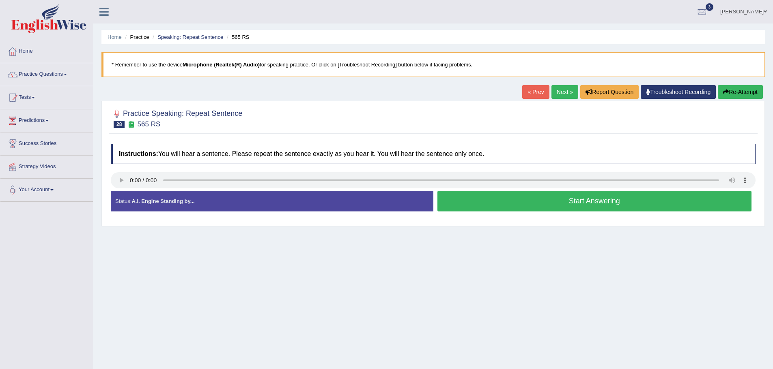
click at [514, 203] on button "Start Answering" at bounding box center [594, 201] width 314 height 21
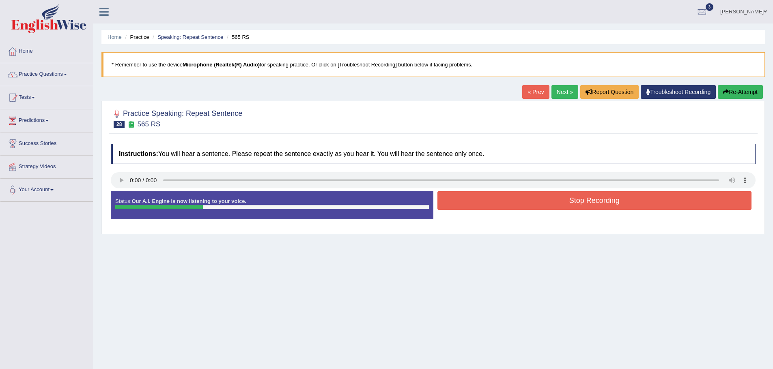
click at [511, 207] on button "Stop Recording" at bounding box center [594, 200] width 314 height 19
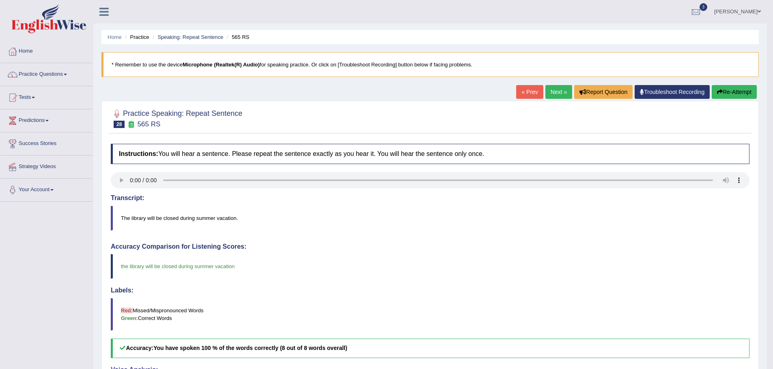
click at [552, 93] on link "Next »" at bounding box center [558, 92] width 27 height 14
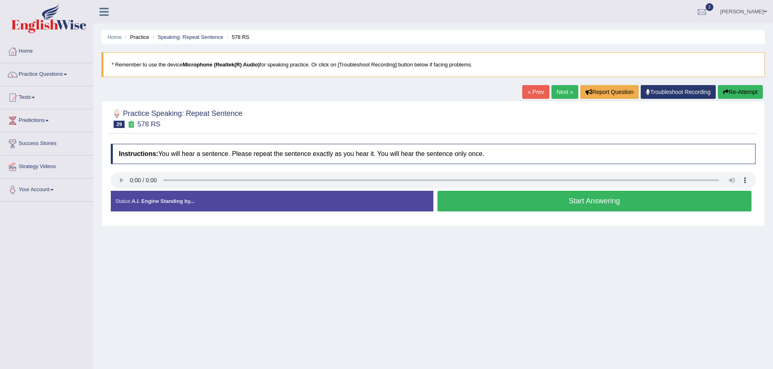
click at [489, 202] on button "Start Answering" at bounding box center [594, 201] width 314 height 21
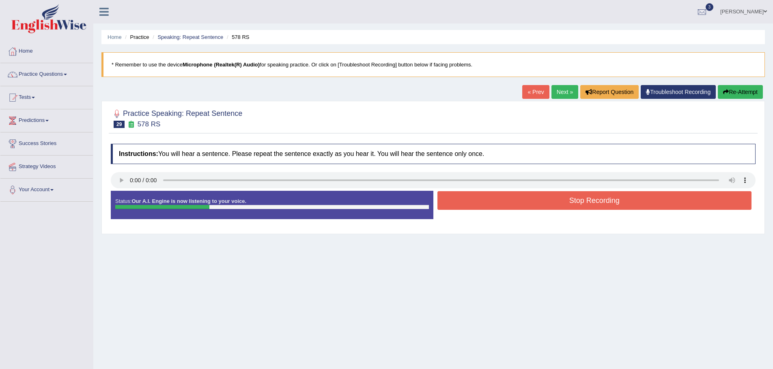
click at [519, 200] on button "Stop Recording" at bounding box center [594, 200] width 314 height 19
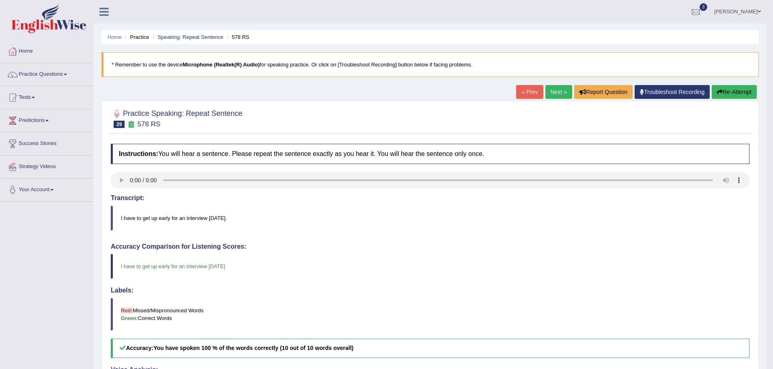
click at [551, 94] on link "Next »" at bounding box center [558, 92] width 27 height 14
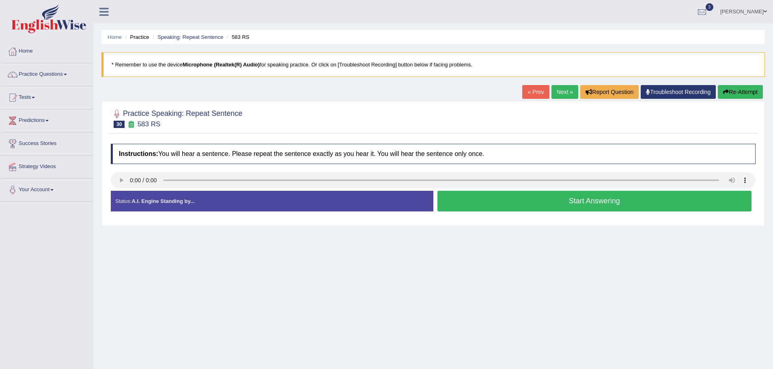
click at [567, 205] on button "Start Answering" at bounding box center [594, 201] width 314 height 21
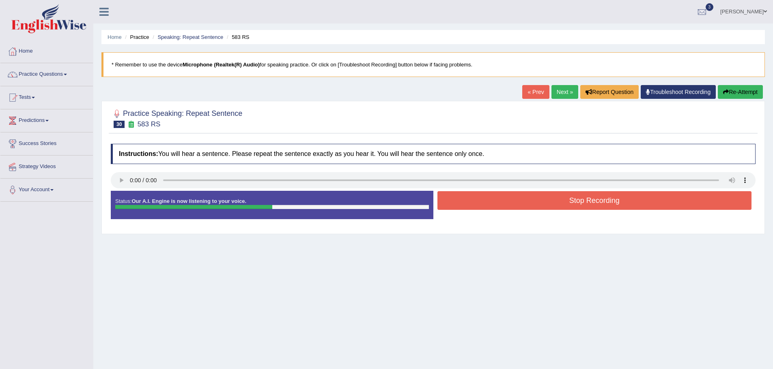
click at [523, 205] on button "Stop Recording" at bounding box center [594, 200] width 314 height 19
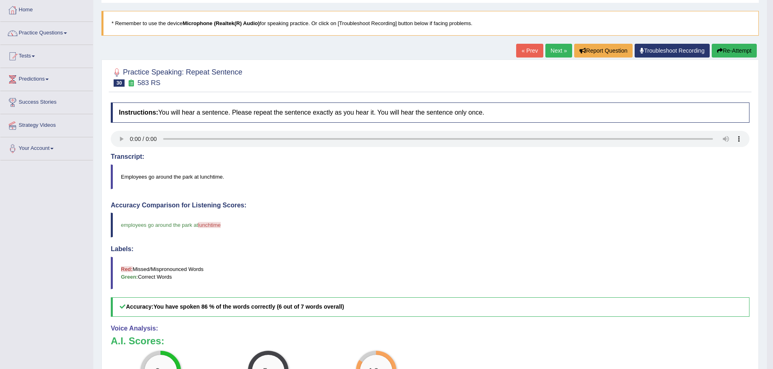
scroll to position [41, 0]
click at [552, 47] on link "Next »" at bounding box center [558, 52] width 27 height 14
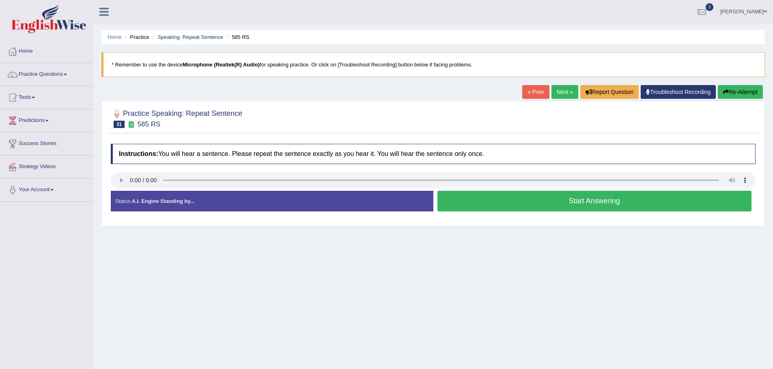
click at [543, 205] on button "Start Answering" at bounding box center [594, 201] width 314 height 21
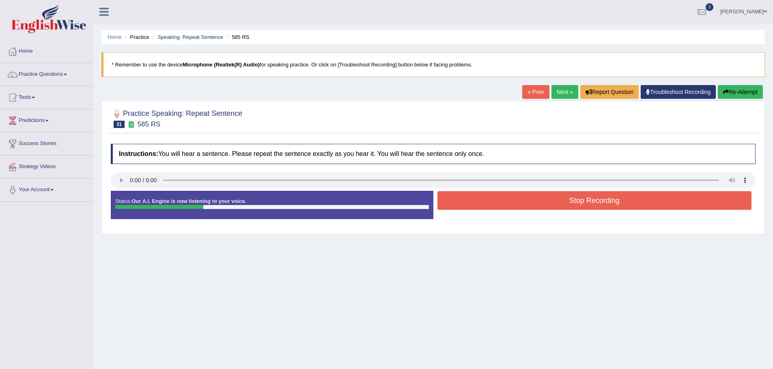
click at [543, 201] on button "Stop Recording" at bounding box center [594, 200] width 314 height 19
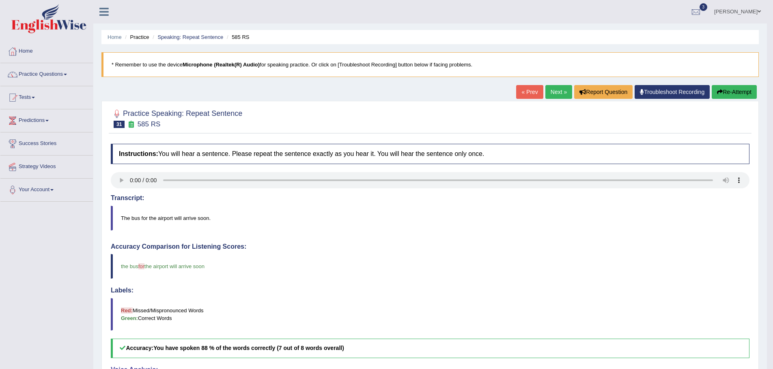
click at [554, 90] on link "Next »" at bounding box center [558, 92] width 27 height 14
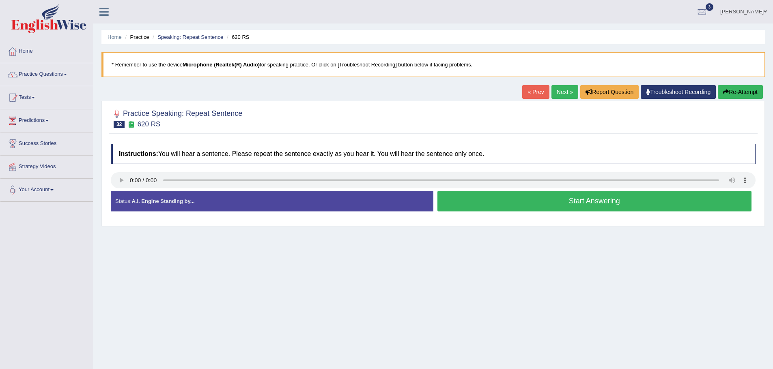
click at [493, 201] on button "Start Answering" at bounding box center [594, 201] width 314 height 21
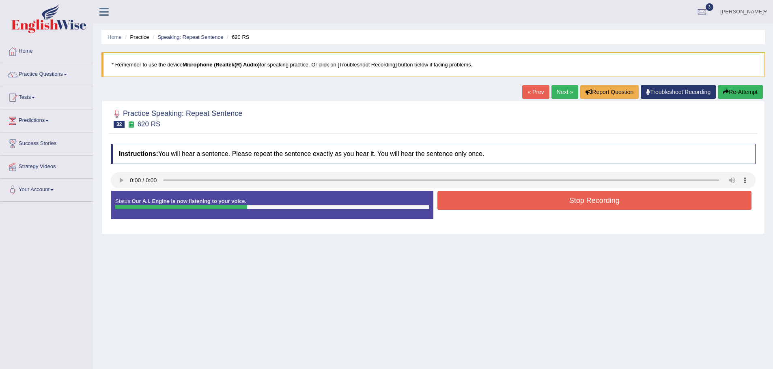
click at [493, 201] on button "Stop Recording" at bounding box center [594, 200] width 314 height 19
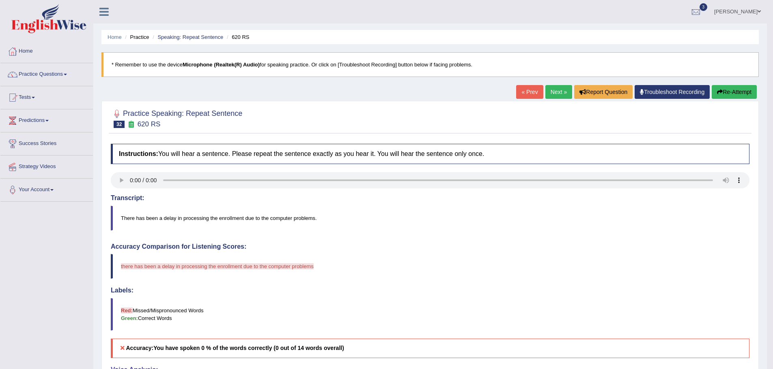
click at [550, 92] on link "Next »" at bounding box center [558, 92] width 27 height 14
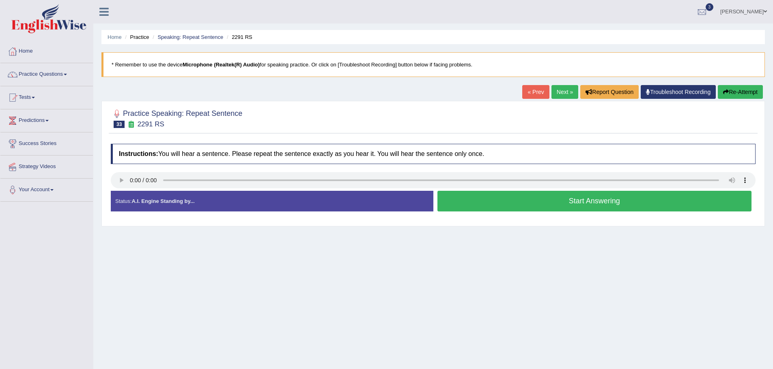
click at [548, 200] on button "Start Answering" at bounding box center [594, 201] width 314 height 21
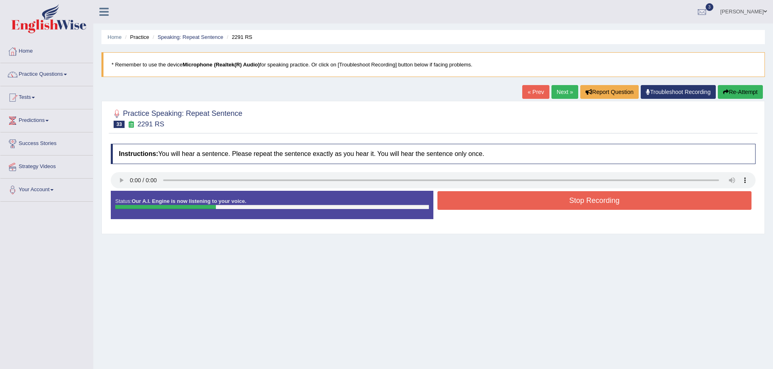
click at [517, 202] on button "Stop Recording" at bounding box center [594, 200] width 314 height 19
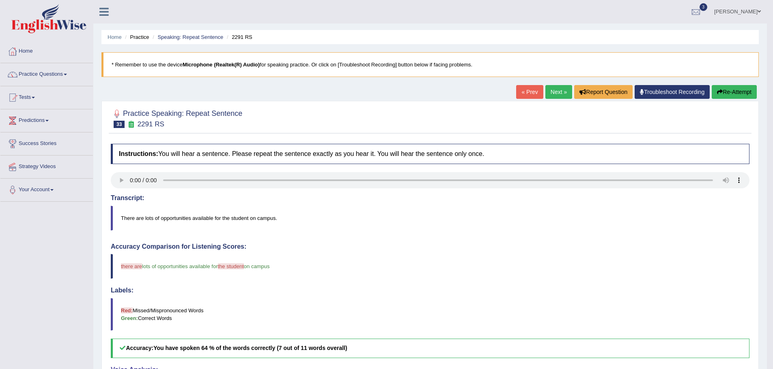
click at [552, 91] on link "Next »" at bounding box center [558, 92] width 27 height 14
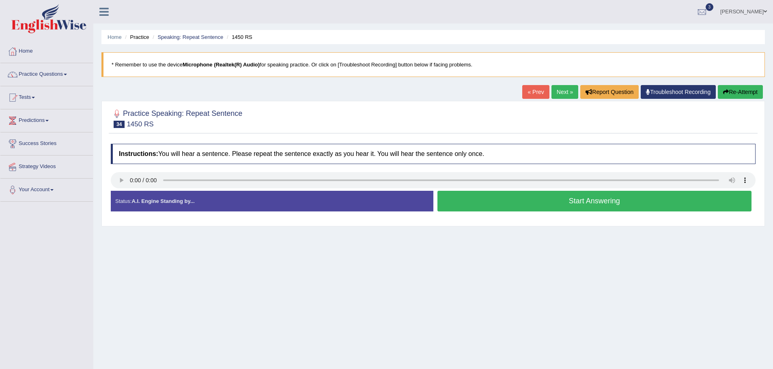
click at [538, 200] on button "Start Answering" at bounding box center [594, 201] width 314 height 21
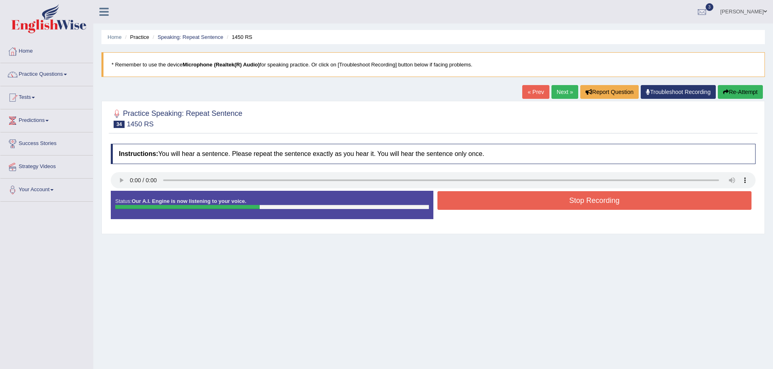
click at [538, 200] on button "Stop Recording" at bounding box center [594, 200] width 314 height 19
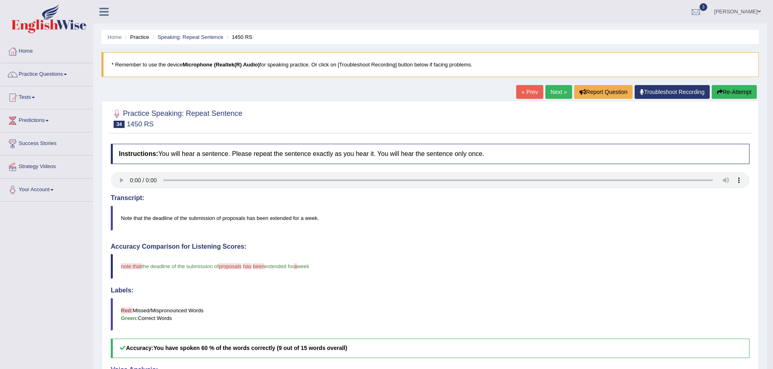
click at [552, 86] on link "Next »" at bounding box center [558, 92] width 27 height 14
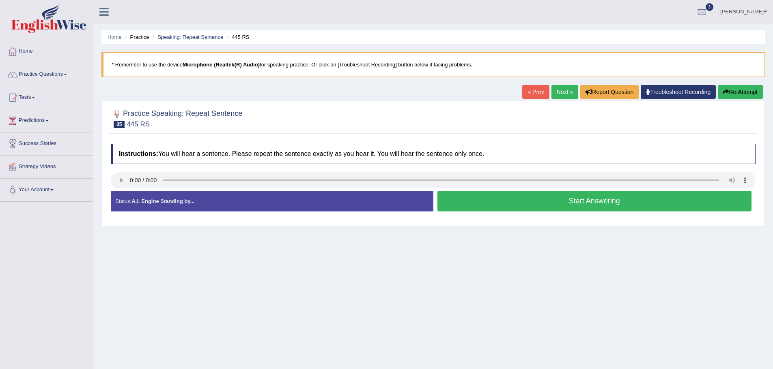
click at [530, 198] on button "Start Answering" at bounding box center [594, 201] width 314 height 21
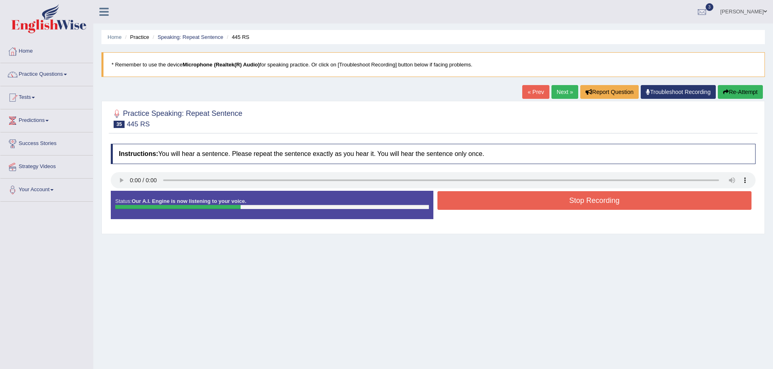
click at [530, 199] on button "Stop Recording" at bounding box center [594, 200] width 314 height 19
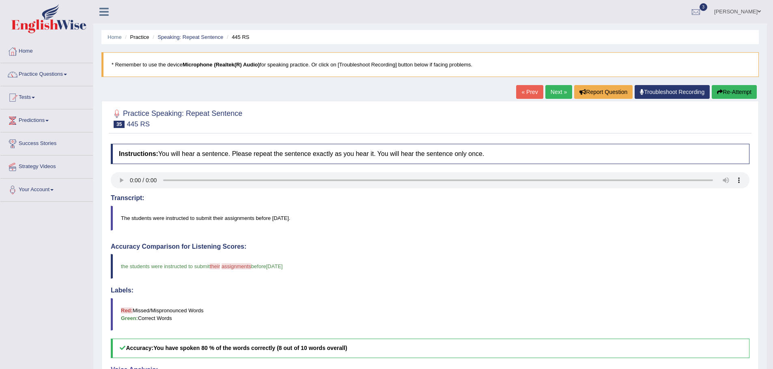
click at [558, 94] on link "Next »" at bounding box center [558, 92] width 27 height 14
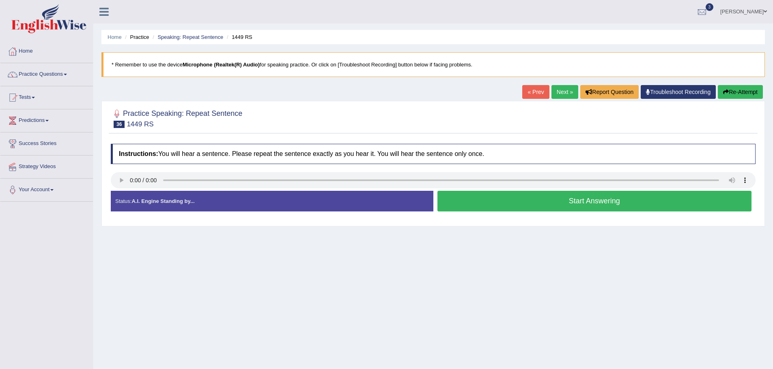
click at [548, 197] on button "Start Answering" at bounding box center [594, 201] width 314 height 21
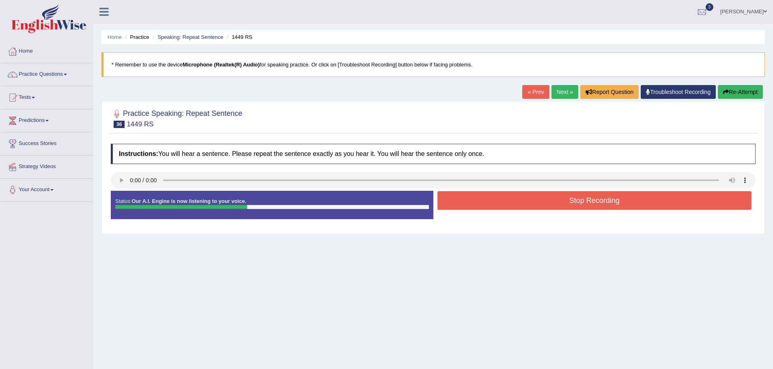
click at [567, 204] on button "Stop Recording" at bounding box center [594, 200] width 314 height 19
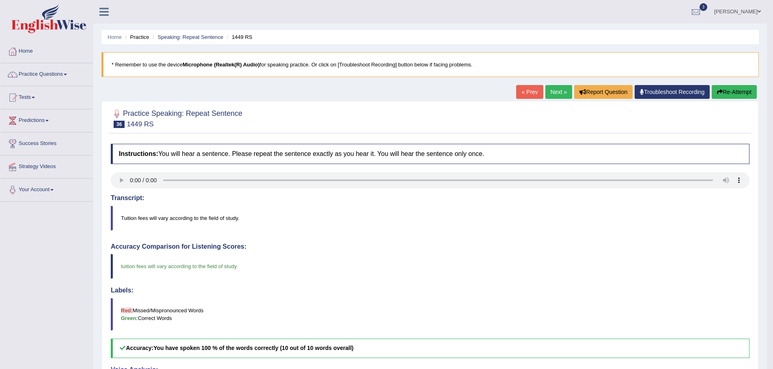
click at [548, 92] on link "Next »" at bounding box center [558, 92] width 27 height 14
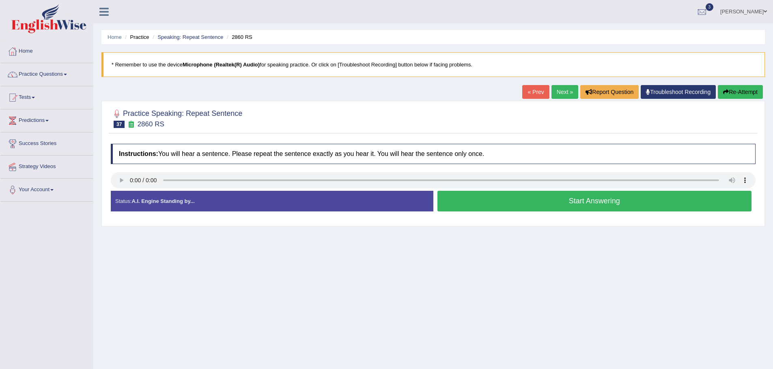
click at [526, 202] on button "Start Answering" at bounding box center [594, 201] width 314 height 21
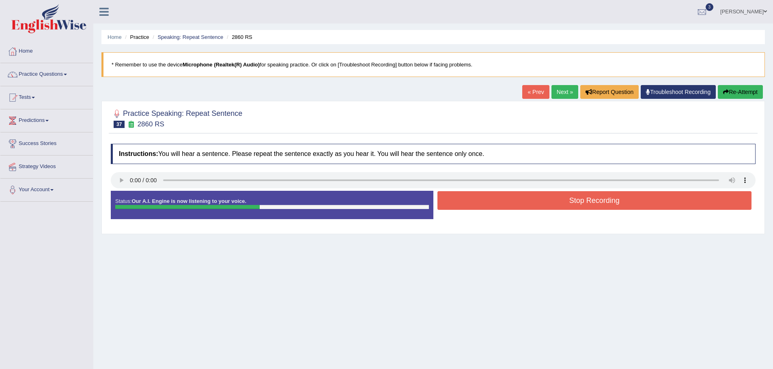
click at [538, 204] on button "Stop Recording" at bounding box center [594, 200] width 314 height 19
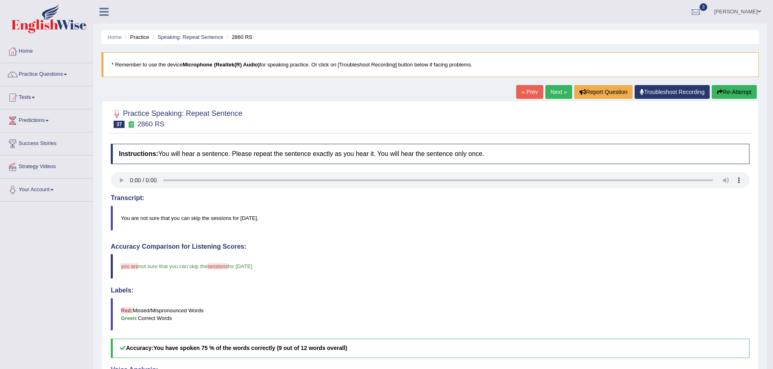
click at [550, 89] on link "Next »" at bounding box center [558, 92] width 27 height 14
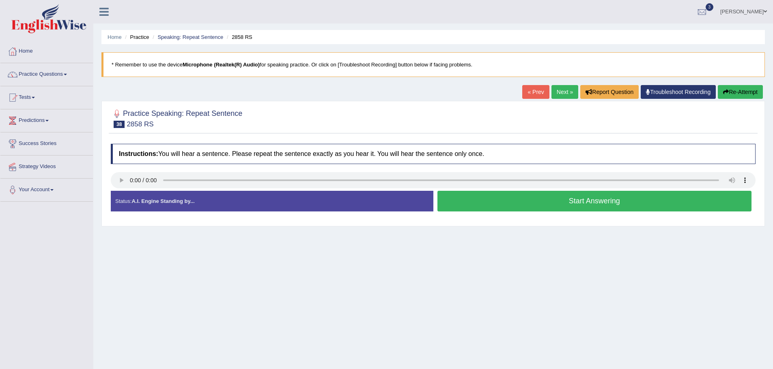
click at [517, 203] on button "Start Answering" at bounding box center [594, 201] width 314 height 21
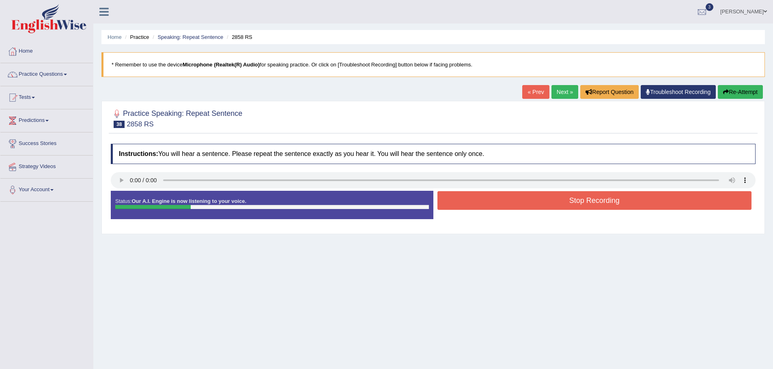
click at [517, 203] on button "Stop Recording" at bounding box center [594, 200] width 314 height 19
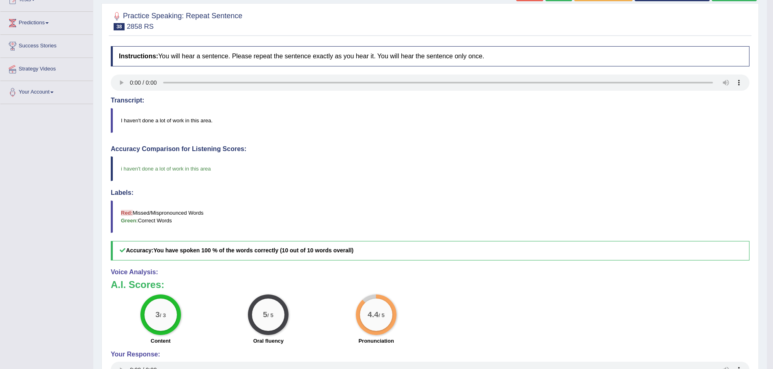
scroll to position [57, 0]
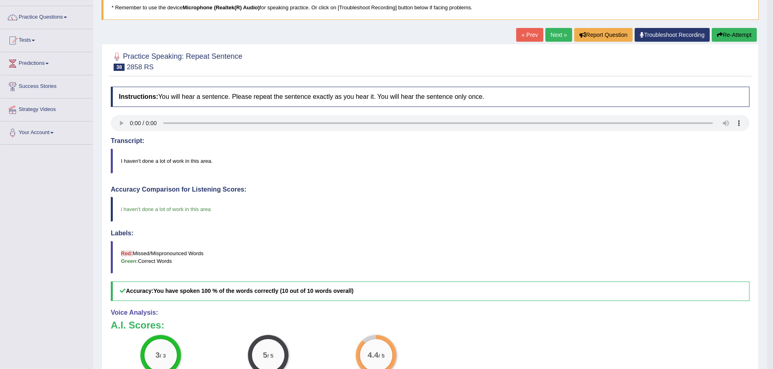
click at [551, 34] on link "Next »" at bounding box center [558, 35] width 27 height 14
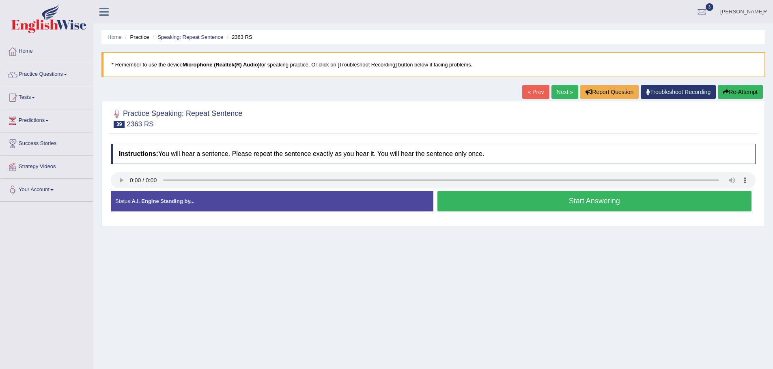
click at [586, 200] on button "Start Answering" at bounding box center [594, 201] width 314 height 21
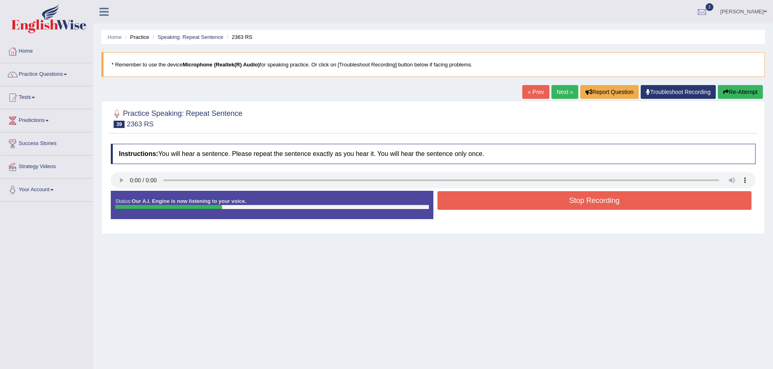
click at [575, 199] on button "Stop Recording" at bounding box center [594, 200] width 314 height 19
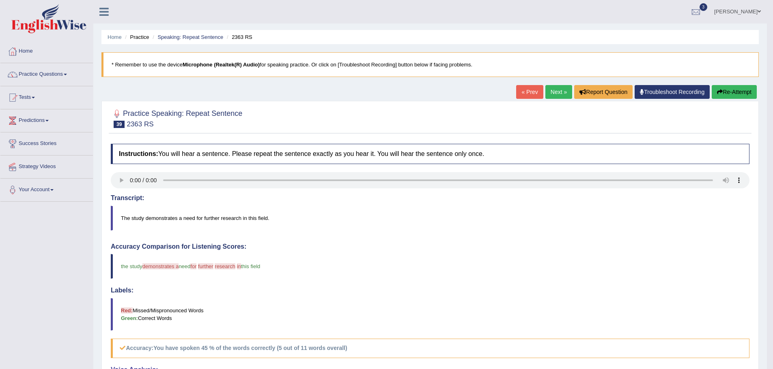
click at [554, 93] on link "Next »" at bounding box center [558, 92] width 27 height 14
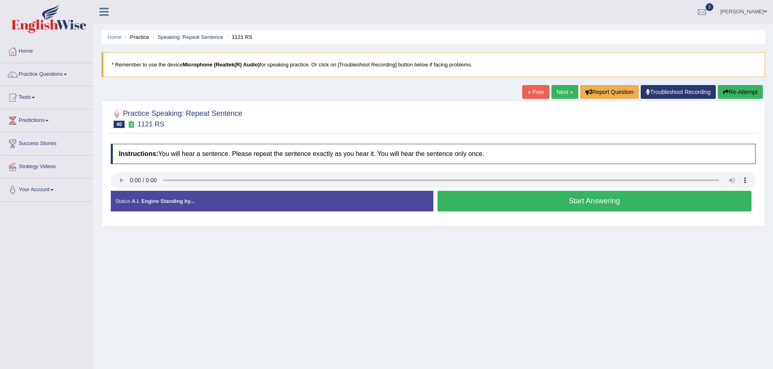
click at [549, 201] on button "Start Answering" at bounding box center [594, 201] width 314 height 21
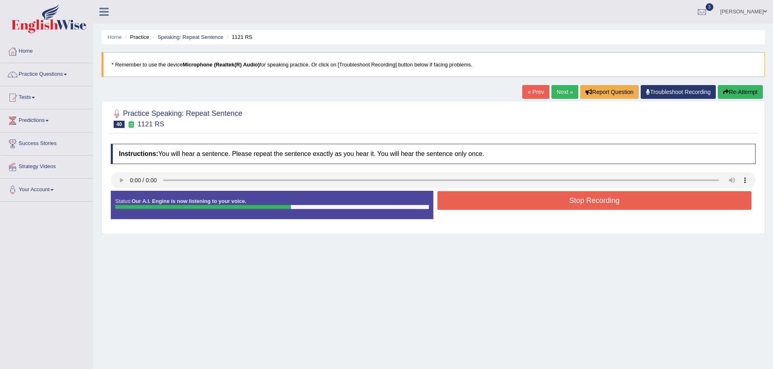
click at [536, 198] on button "Stop Recording" at bounding box center [594, 200] width 314 height 19
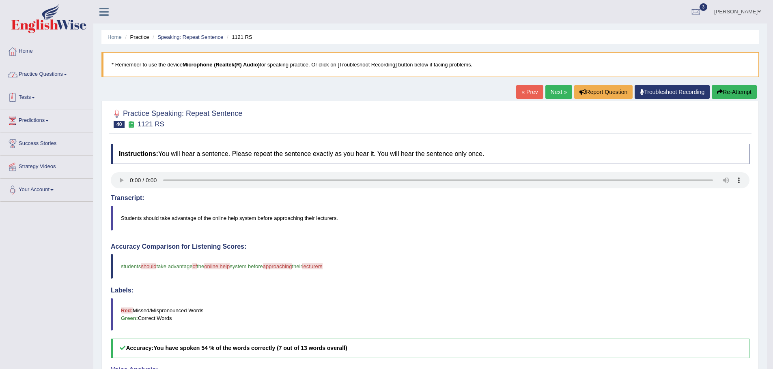
click at [66, 72] on link "Practice Questions" at bounding box center [46, 73] width 92 height 20
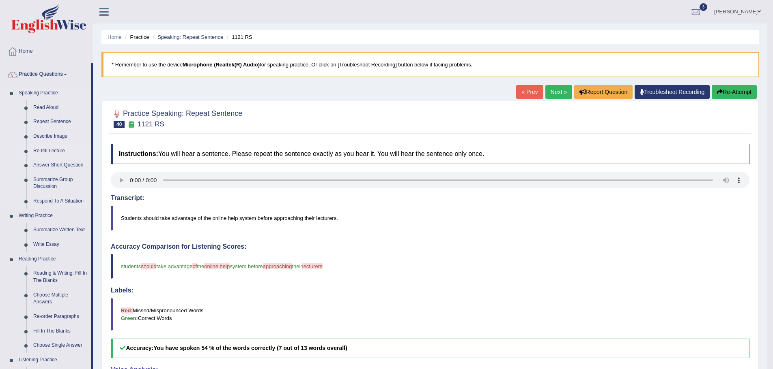
click at [49, 148] on link "Re-tell Lecture" at bounding box center [60, 151] width 61 height 15
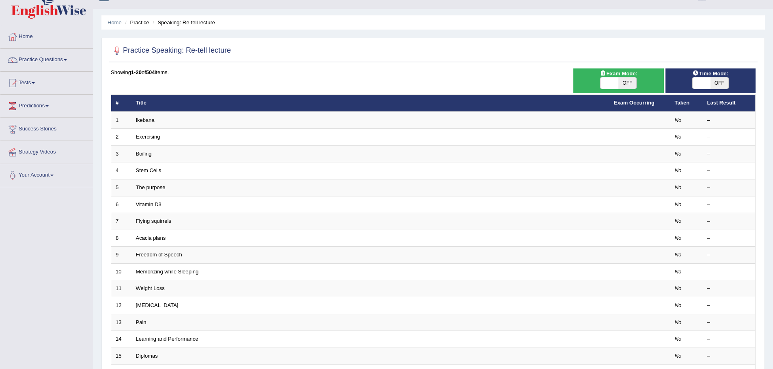
scroll to position [5, 0]
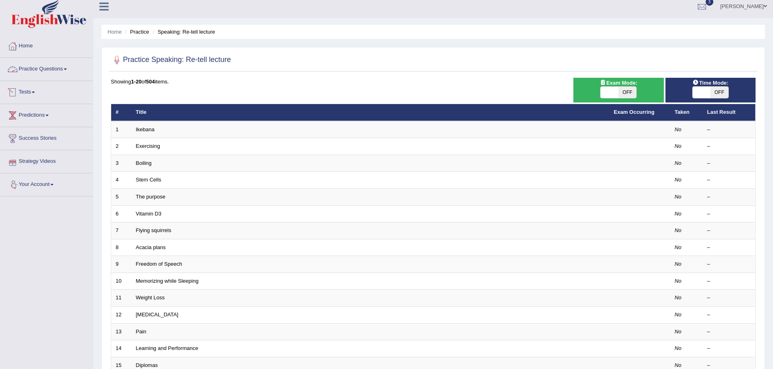
click at [67, 70] on span at bounding box center [65, 70] width 3 height 2
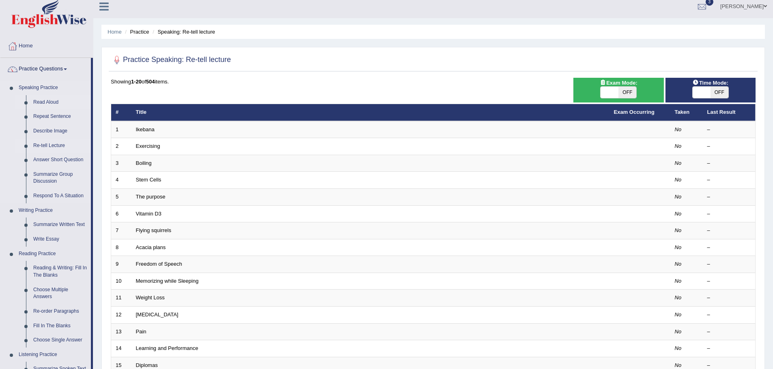
click at [46, 99] on link "Read Aloud" at bounding box center [60, 102] width 61 height 15
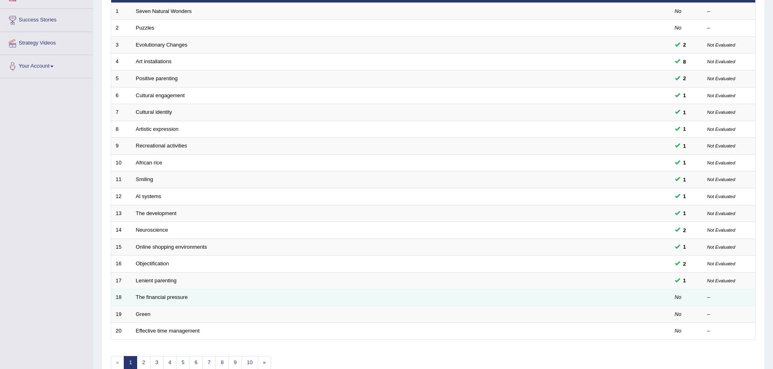
scroll to position [167, 0]
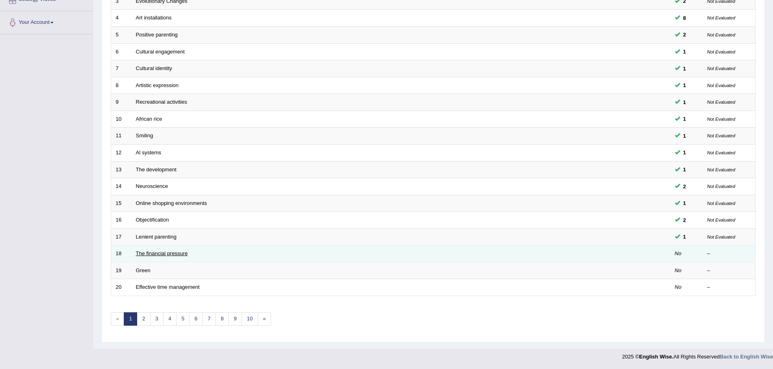
click at [151, 253] on link "The financial pressure" at bounding box center [162, 254] width 52 height 6
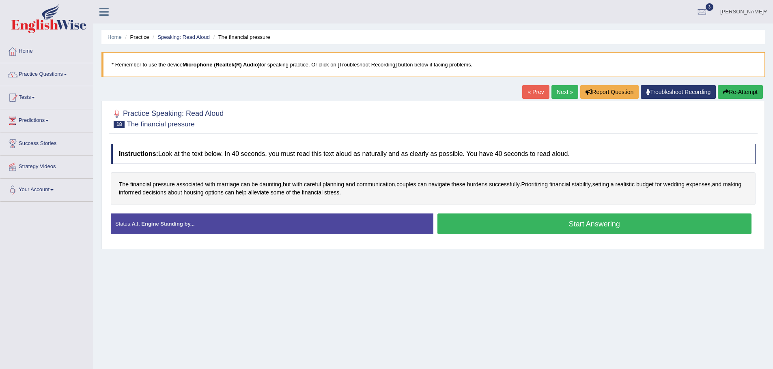
click at [572, 230] on button "Start Answering" at bounding box center [594, 224] width 314 height 21
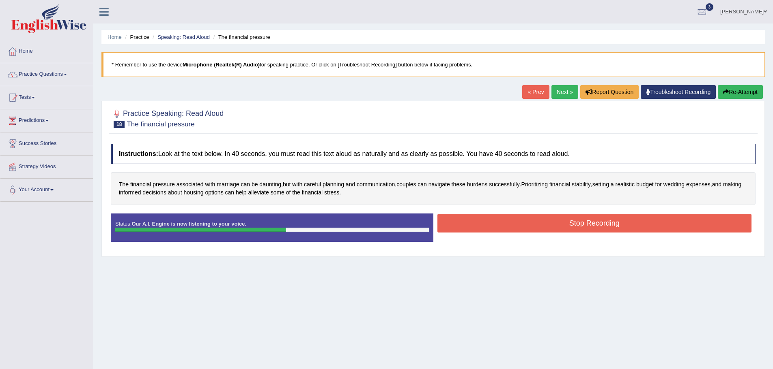
click at [545, 223] on button "Stop Recording" at bounding box center [594, 223] width 314 height 19
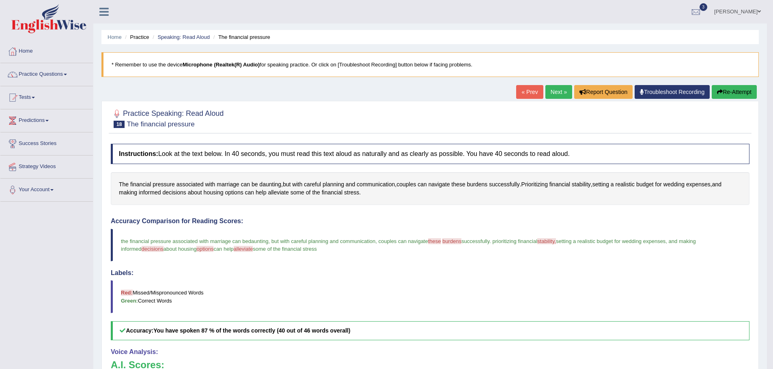
click at [734, 95] on button "Re-Attempt" at bounding box center [733, 92] width 45 height 14
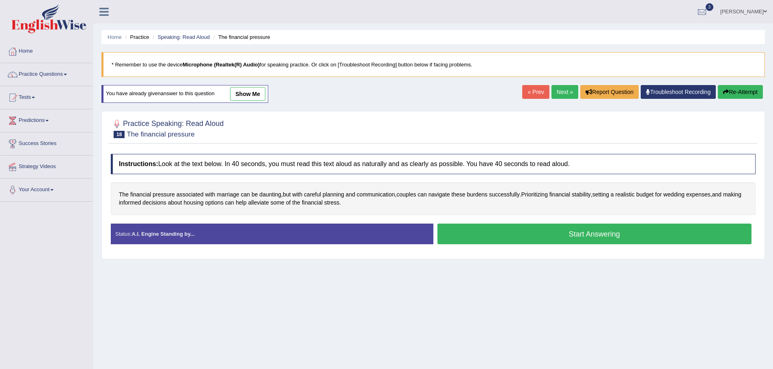
click at [479, 230] on button "Start Answering" at bounding box center [594, 234] width 314 height 21
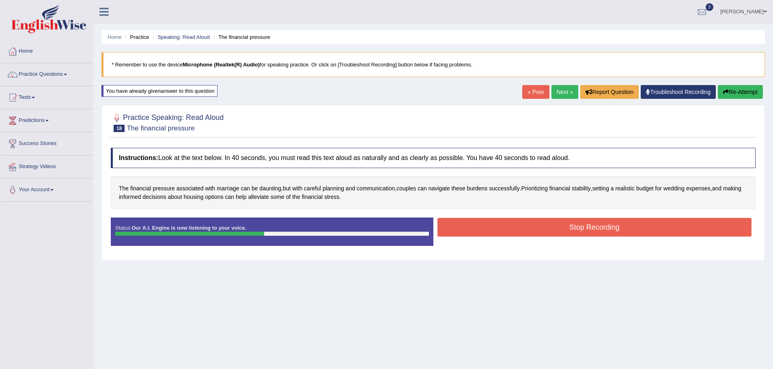
click at [557, 228] on button "Stop Recording" at bounding box center [594, 227] width 314 height 19
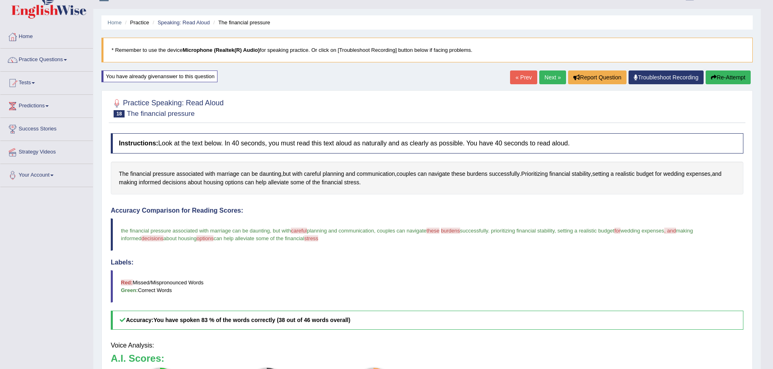
scroll to position [41, 0]
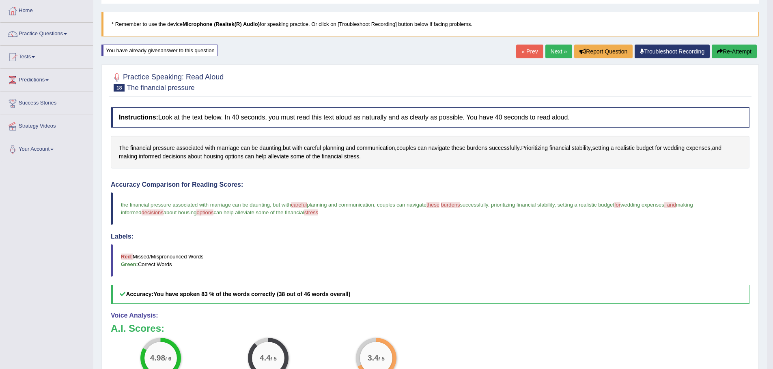
click at [554, 52] on link "Next »" at bounding box center [558, 52] width 27 height 14
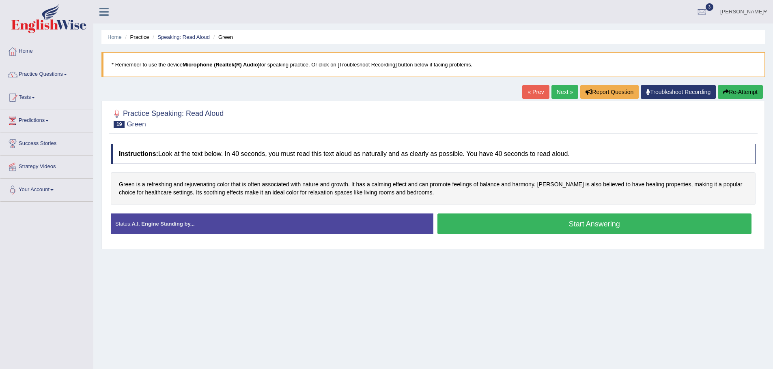
click at [526, 216] on button "Start Answering" at bounding box center [594, 224] width 314 height 21
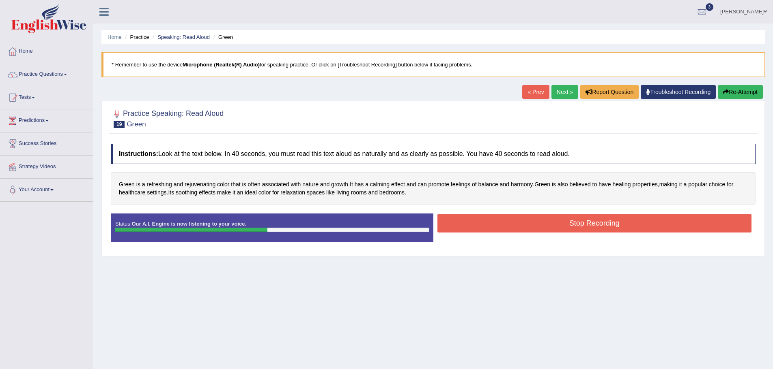
click at [561, 222] on button "Stop Recording" at bounding box center [594, 223] width 314 height 19
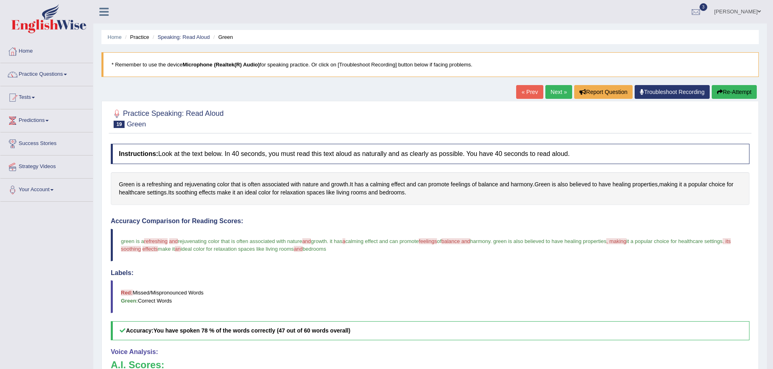
click at [550, 90] on link "Next »" at bounding box center [558, 92] width 27 height 14
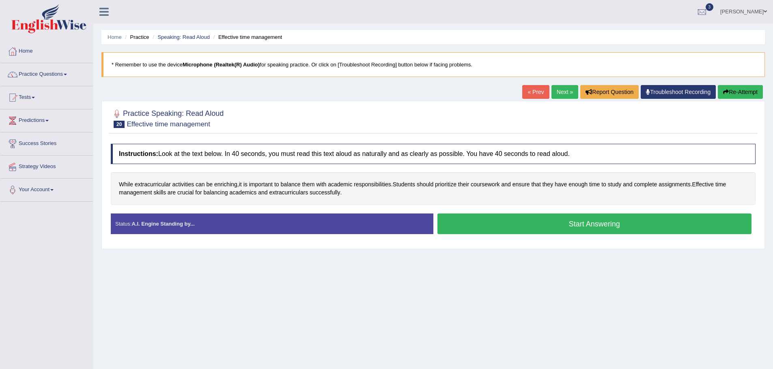
click at [558, 226] on button "Start Answering" at bounding box center [594, 224] width 314 height 21
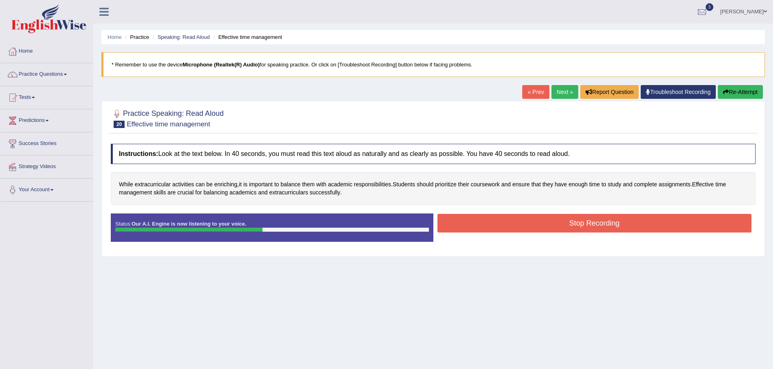
click at [572, 224] on button "Stop Recording" at bounding box center [594, 223] width 314 height 19
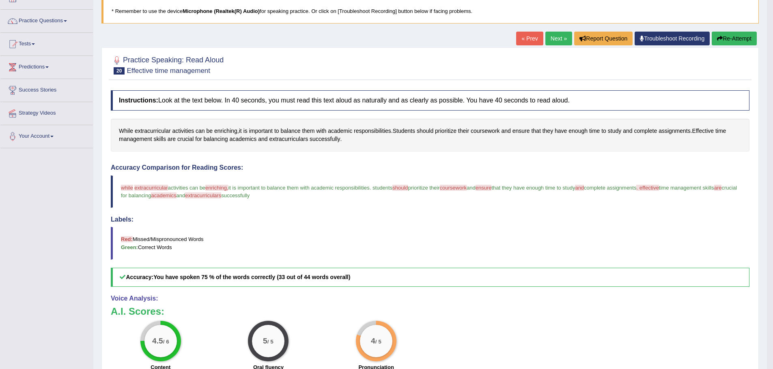
scroll to position [39, 0]
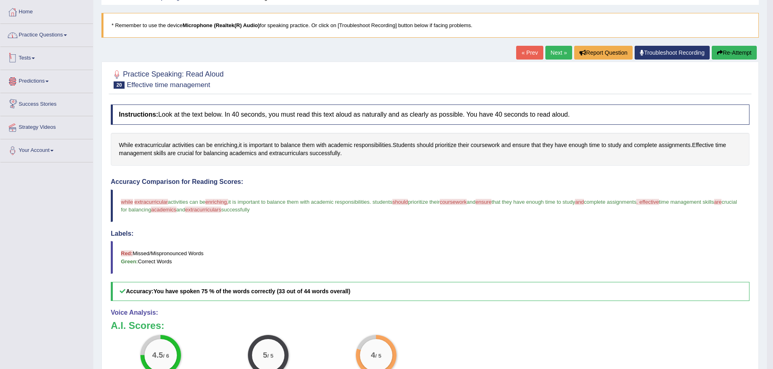
click at [62, 39] on link "Practice Questions" at bounding box center [46, 34] width 92 height 20
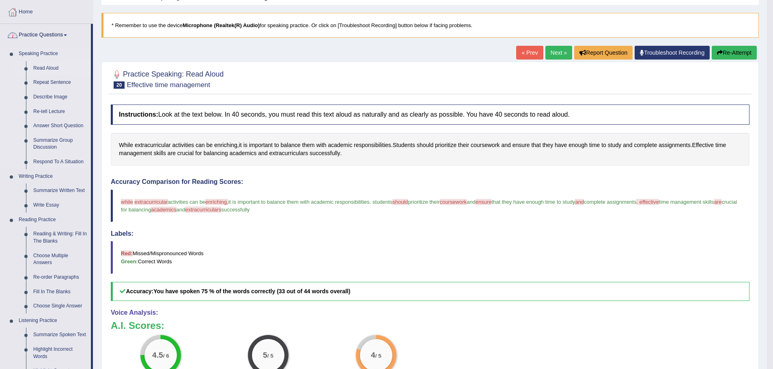
click at [54, 67] on link "Read Aloud" at bounding box center [60, 68] width 61 height 15
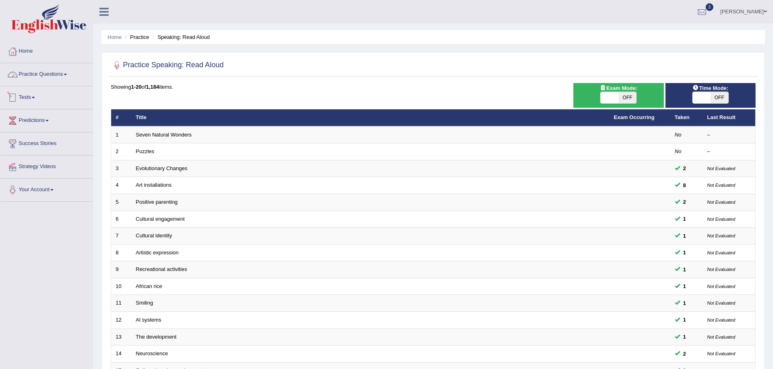
click at [59, 77] on link "Practice Questions" at bounding box center [46, 73] width 92 height 20
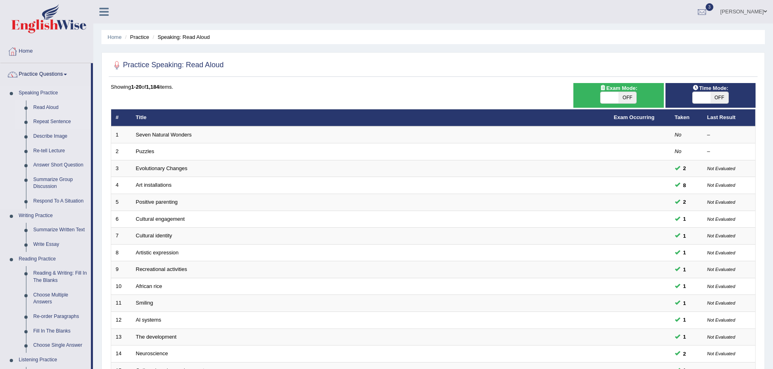
click at [45, 121] on link "Repeat Sentence" at bounding box center [60, 122] width 61 height 15
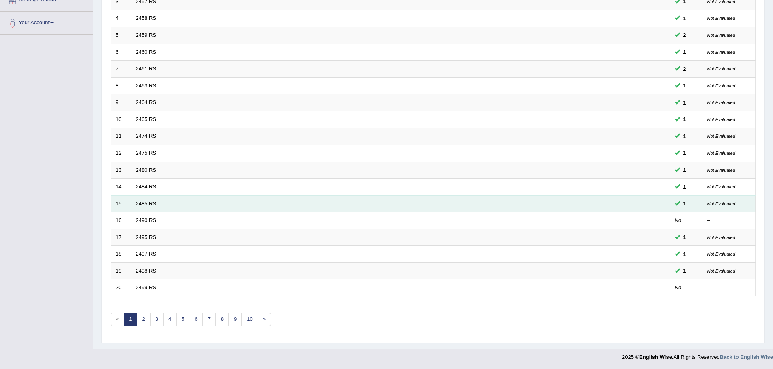
scroll to position [167, 0]
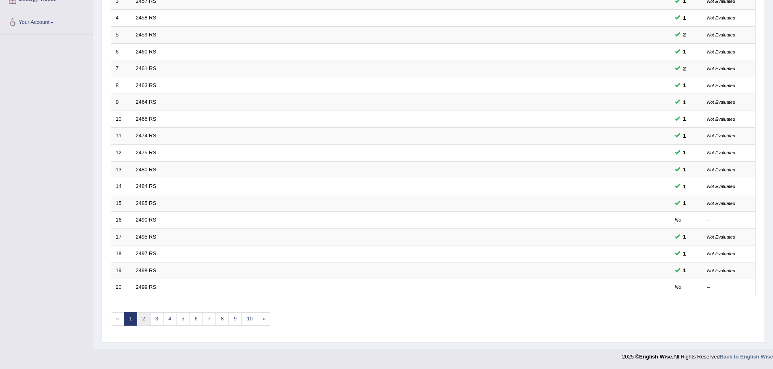
click at [145, 320] on link "2" at bounding box center [143, 319] width 13 height 13
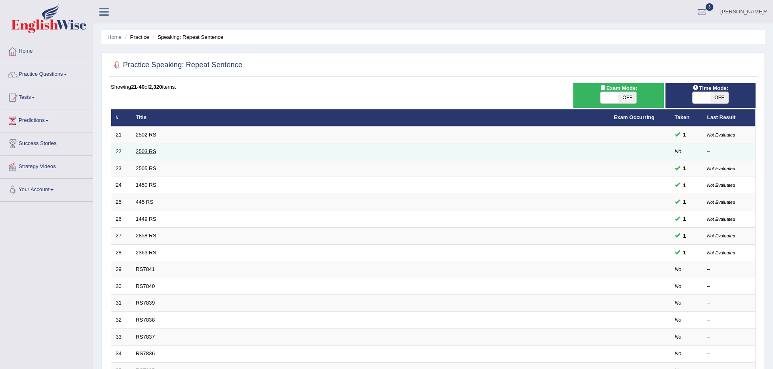
click at [152, 150] on link "2503 RS" at bounding box center [146, 151] width 21 height 6
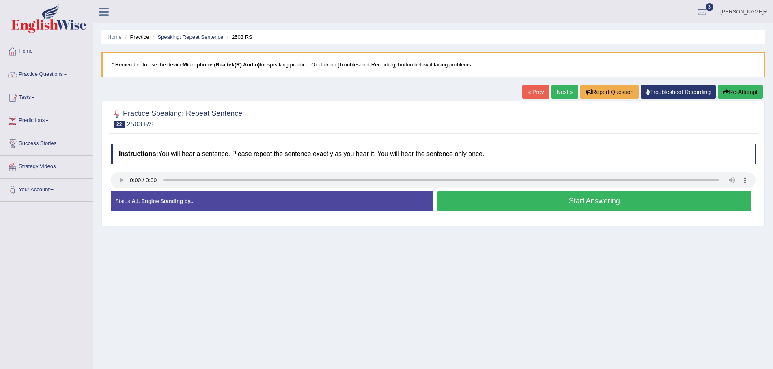
click at [505, 198] on button "Start Answering" at bounding box center [594, 201] width 314 height 21
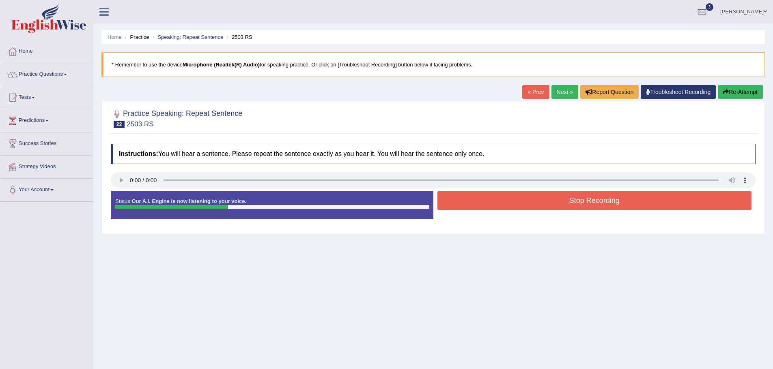
click at [505, 198] on button "Stop Recording" at bounding box center [594, 200] width 314 height 19
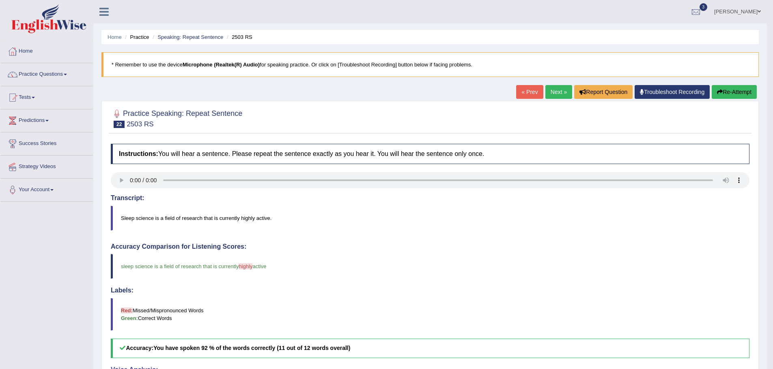
click at [554, 92] on link "Next »" at bounding box center [558, 92] width 27 height 14
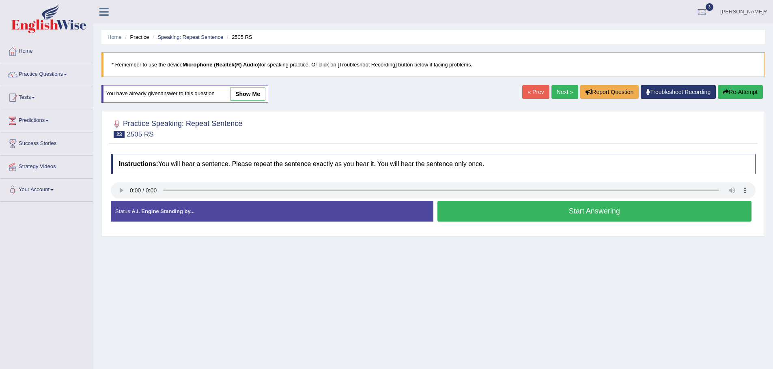
click at [527, 213] on button "Start Answering" at bounding box center [594, 211] width 314 height 21
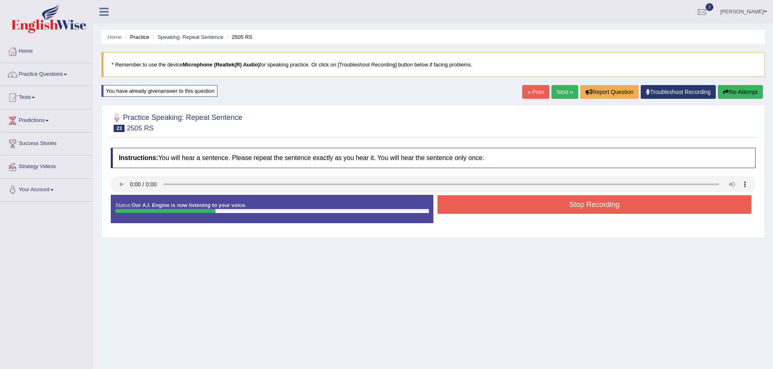
click at [534, 201] on button "Stop Recording" at bounding box center [594, 204] width 314 height 19
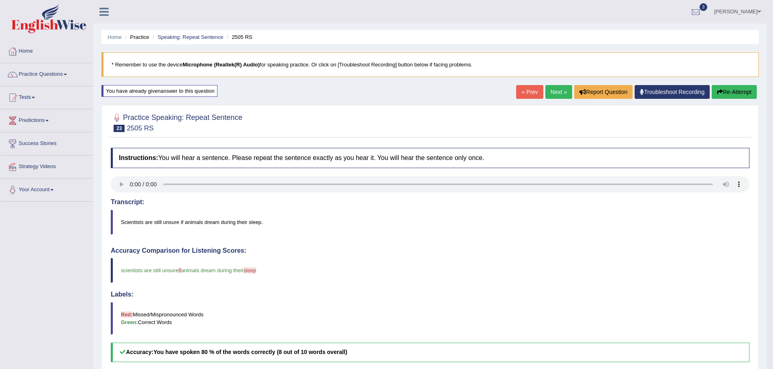
click at [548, 89] on link "Next »" at bounding box center [558, 92] width 27 height 14
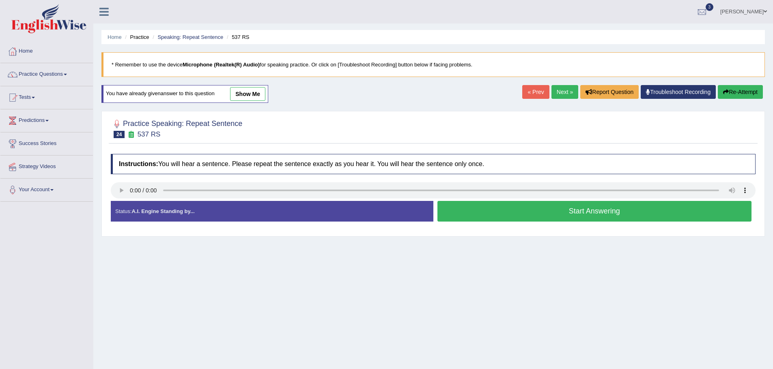
click at [554, 212] on button "Start Answering" at bounding box center [594, 211] width 314 height 21
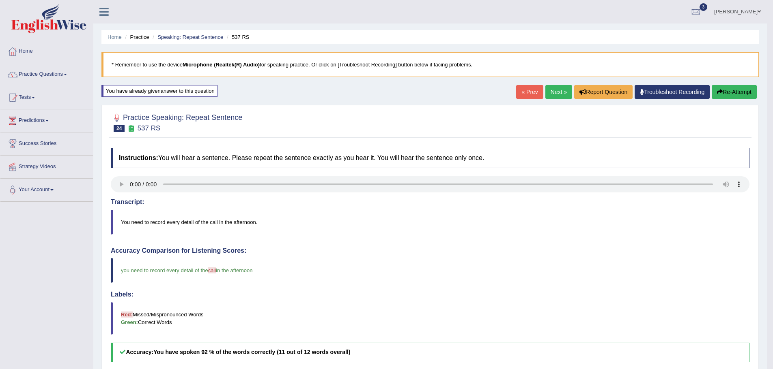
click at [555, 96] on link "Next »" at bounding box center [558, 92] width 27 height 14
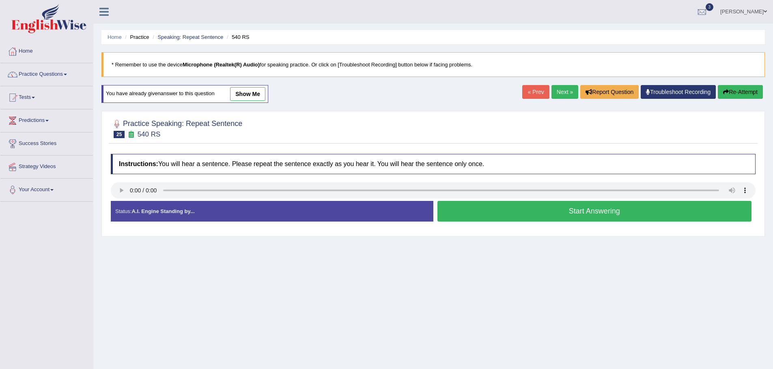
click at [516, 211] on button "Start Answering" at bounding box center [594, 211] width 314 height 21
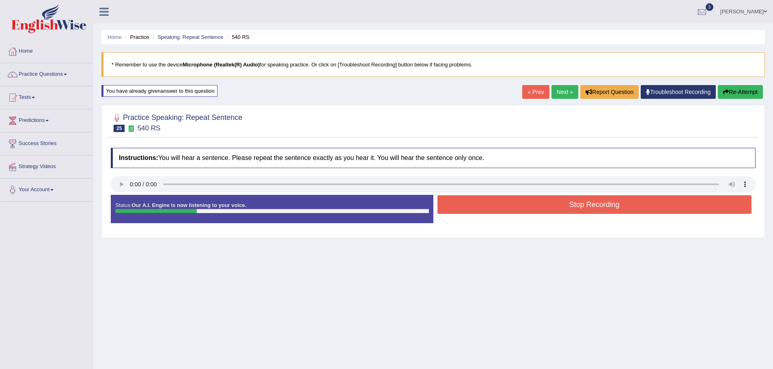
drag, startPoint x: 528, startPoint y: 204, endPoint x: 366, endPoint y: 189, distance: 163.3
click at [528, 205] on button "Stop Recording" at bounding box center [594, 204] width 314 height 19
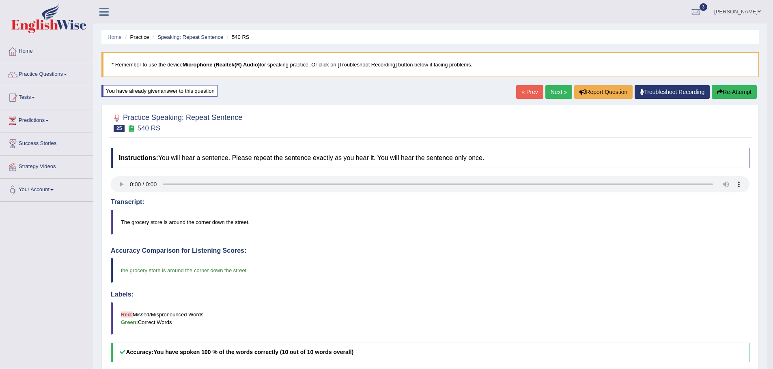
click at [553, 89] on link "Next »" at bounding box center [558, 92] width 27 height 14
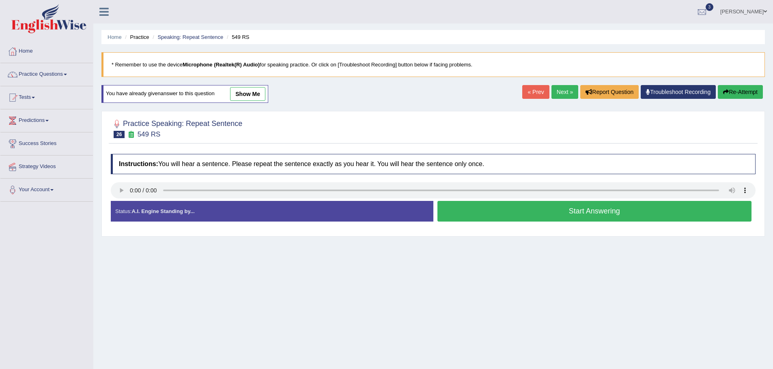
click at [501, 207] on button "Start Answering" at bounding box center [594, 211] width 314 height 21
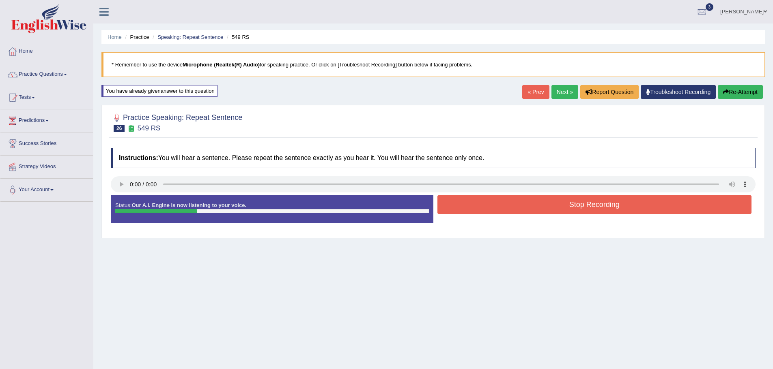
click at [555, 206] on button "Stop Recording" at bounding box center [594, 204] width 314 height 19
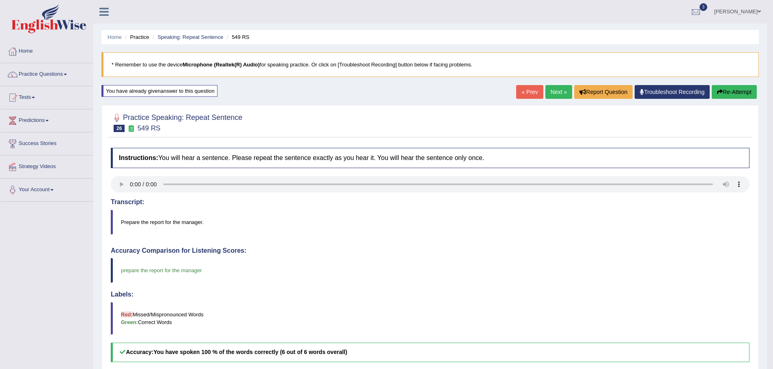
click at [552, 92] on link "Next »" at bounding box center [558, 92] width 27 height 14
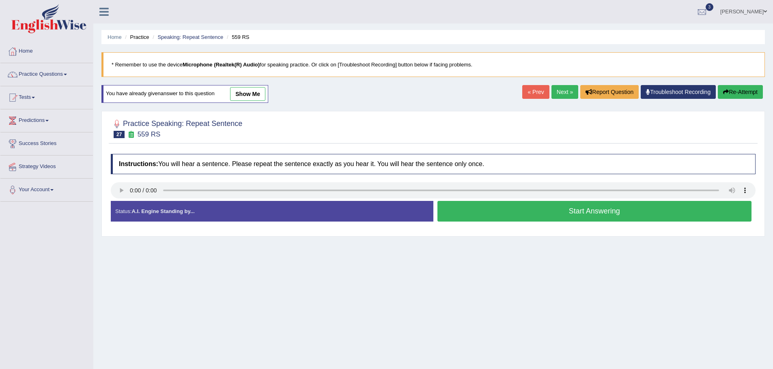
click at [570, 212] on button "Start Answering" at bounding box center [594, 211] width 314 height 21
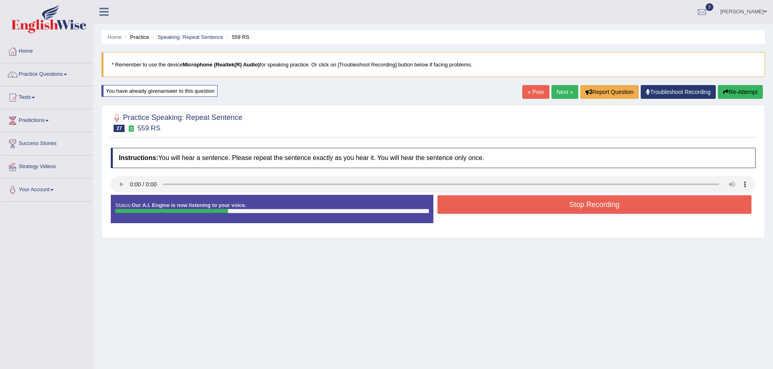
click at [595, 207] on button "Stop Recording" at bounding box center [594, 204] width 314 height 19
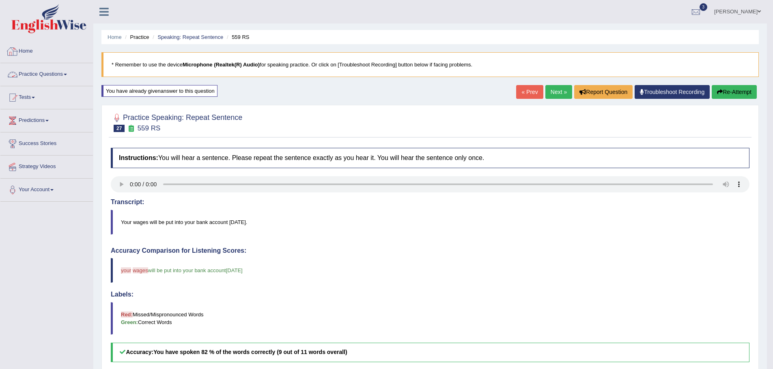
click at [47, 76] on link "Practice Questions" at bounding box center [46, 73] width 92 height 20
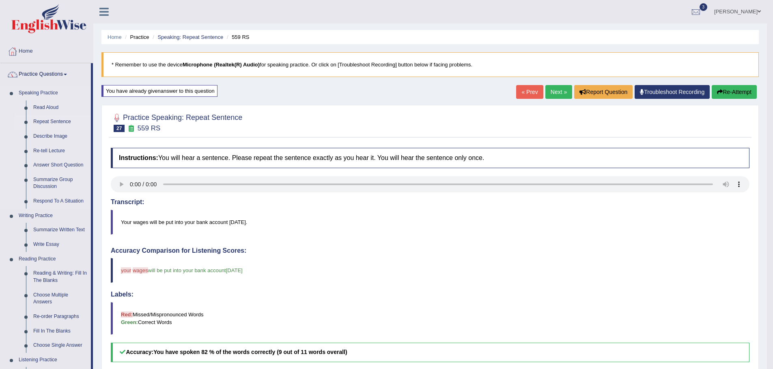
click at [49, 121] on link "Repeat Sentence" at bounding box center [60, 122] width 61 height 15
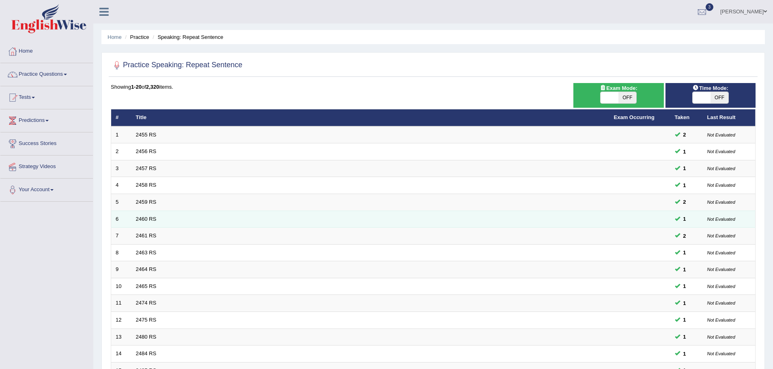
scroll to position [167, 0]
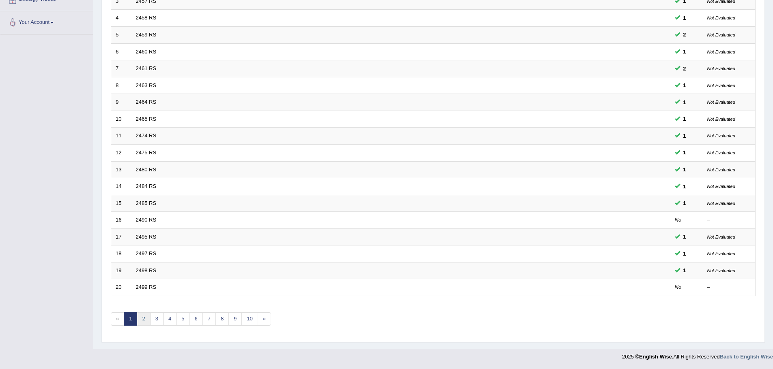
click at [143, 317] on link "2" at bounding box center [143, 319] width 13 height 13
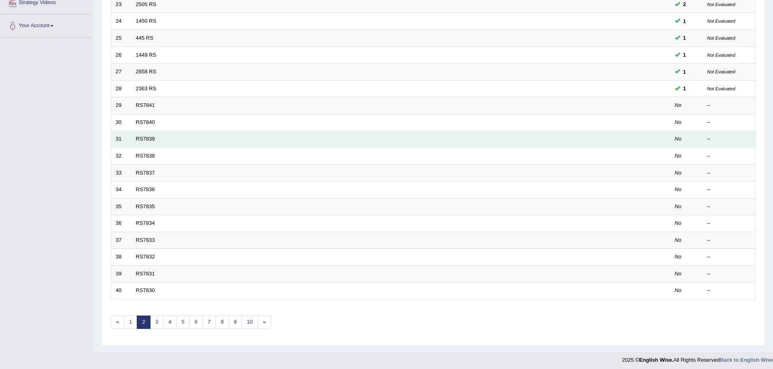
scroll to position [167, 0]
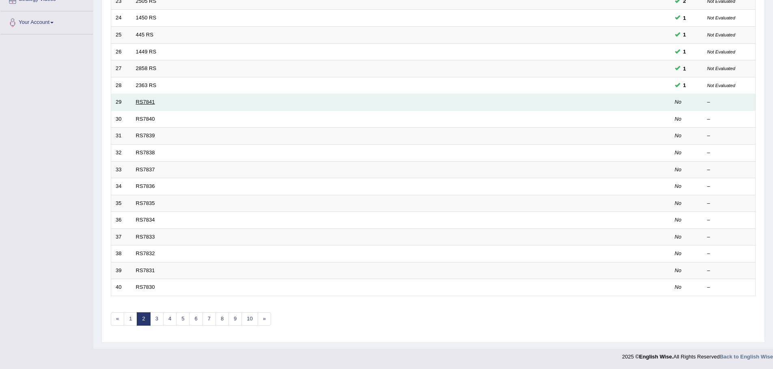
click at [148, 101] on link "RS7841" at bounding box center [145, 102] width 19 height 6
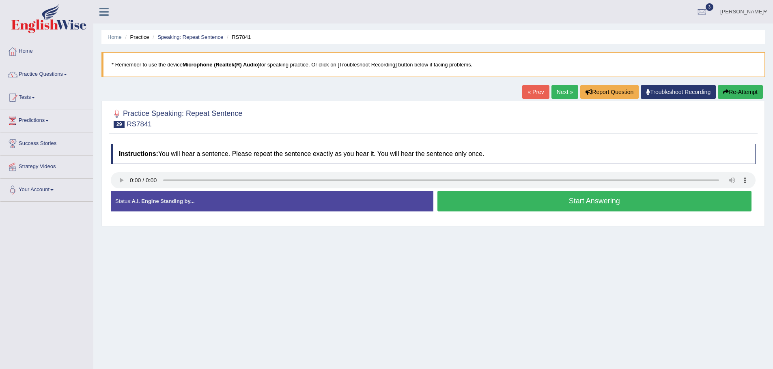
click at [545, 198] on button "Start Answering" at bounding box center [594, 201] width 314 height 21
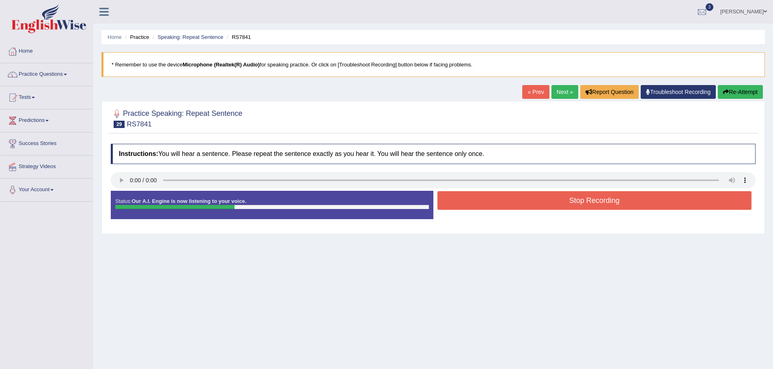
click at [546, 204] on button "Stop Recording" at bounding box center [594, 200] width 314 height 19
